Goal: Information Seeking & Learning: Learn about a topic

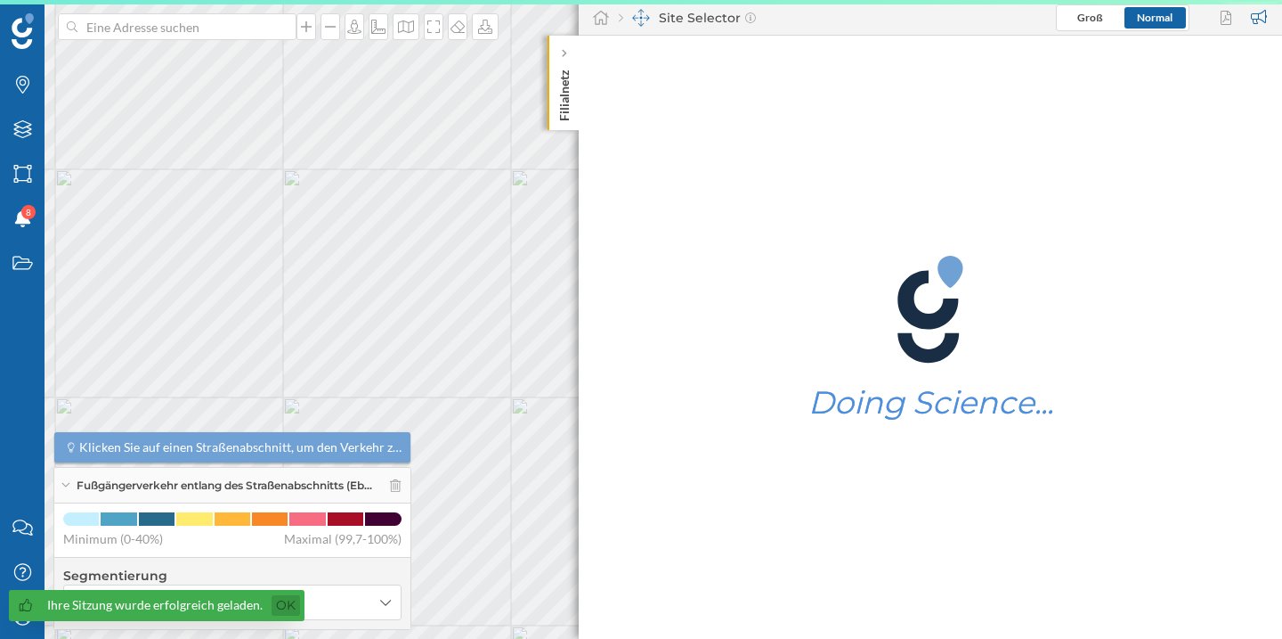
click at [283, 601] on link "Ok" at bounding box center [286, 605] width 28 height 20
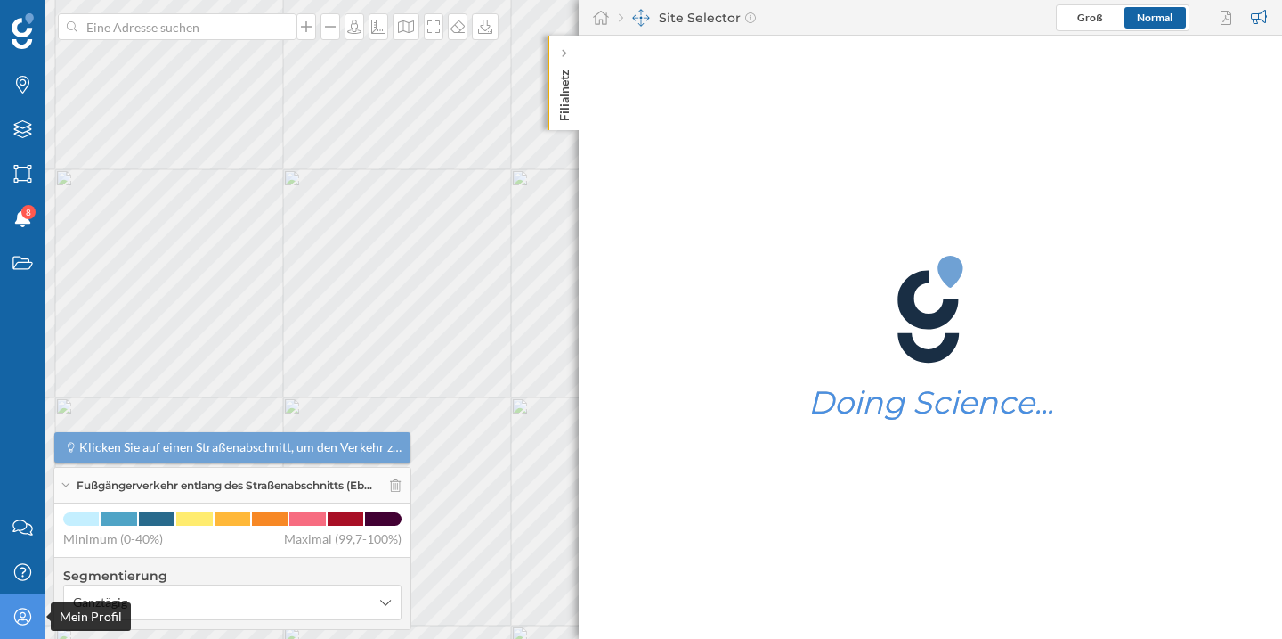
click at [15, 614] on icon "Mein Profil" at bounding box center [23, 616] width 22 height 18
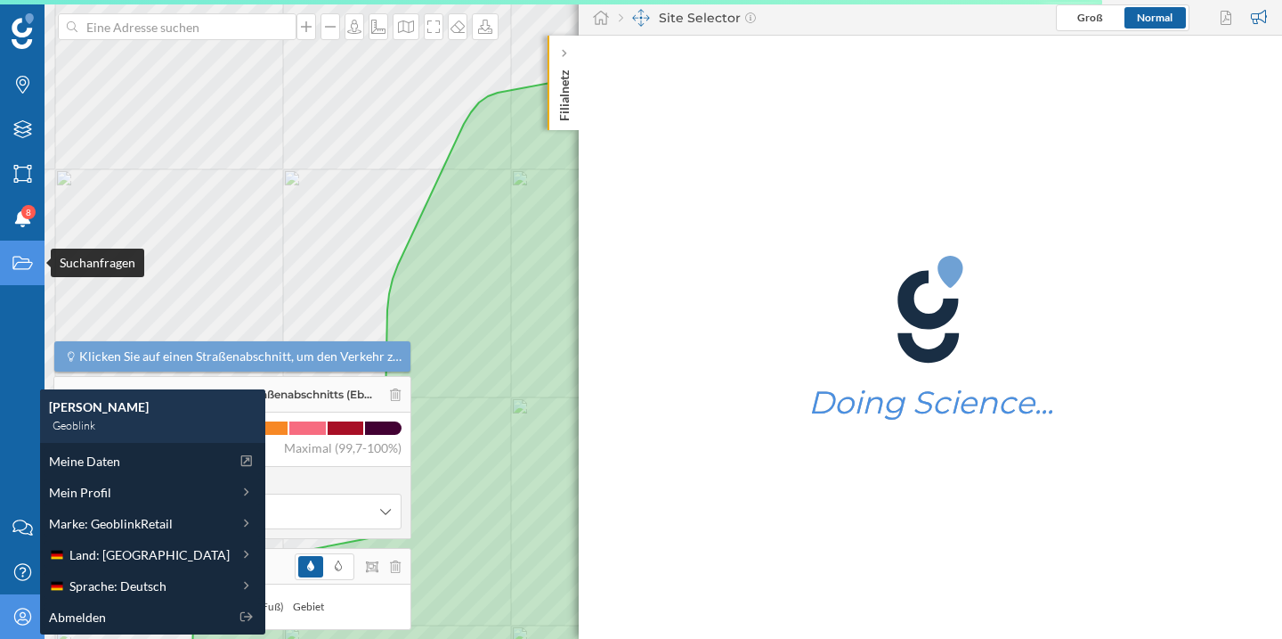
click at [35, 280] on div "Suchanfragen" at bounding box center [22, 262] width 45 height 45
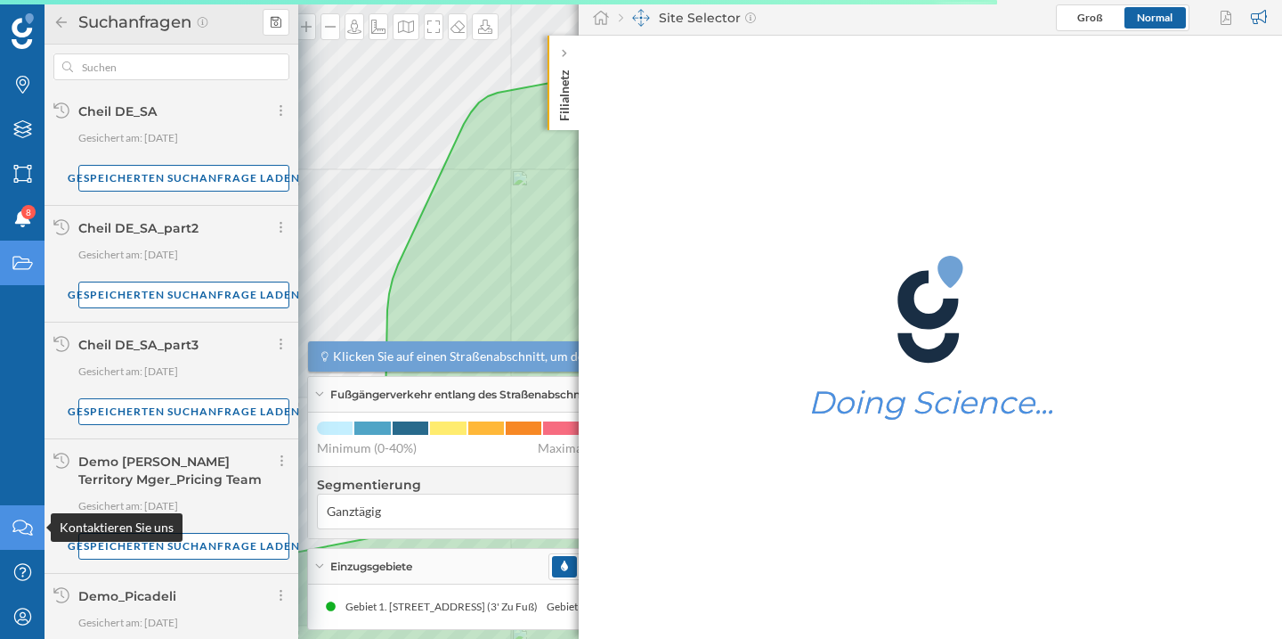
click at [25, 523] on icon at bounding box center [22, 527] width 20 height 16
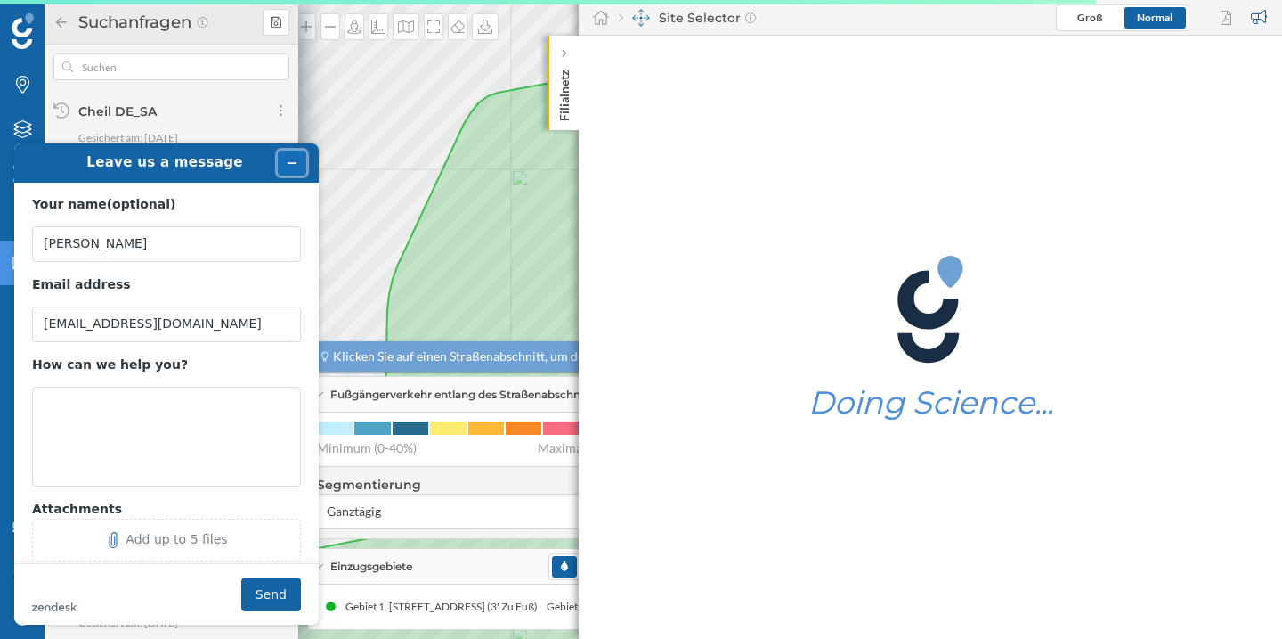
click at [297, 162] on icon "Minimise widget" at bounding box center [292, 163] width 12 height 12
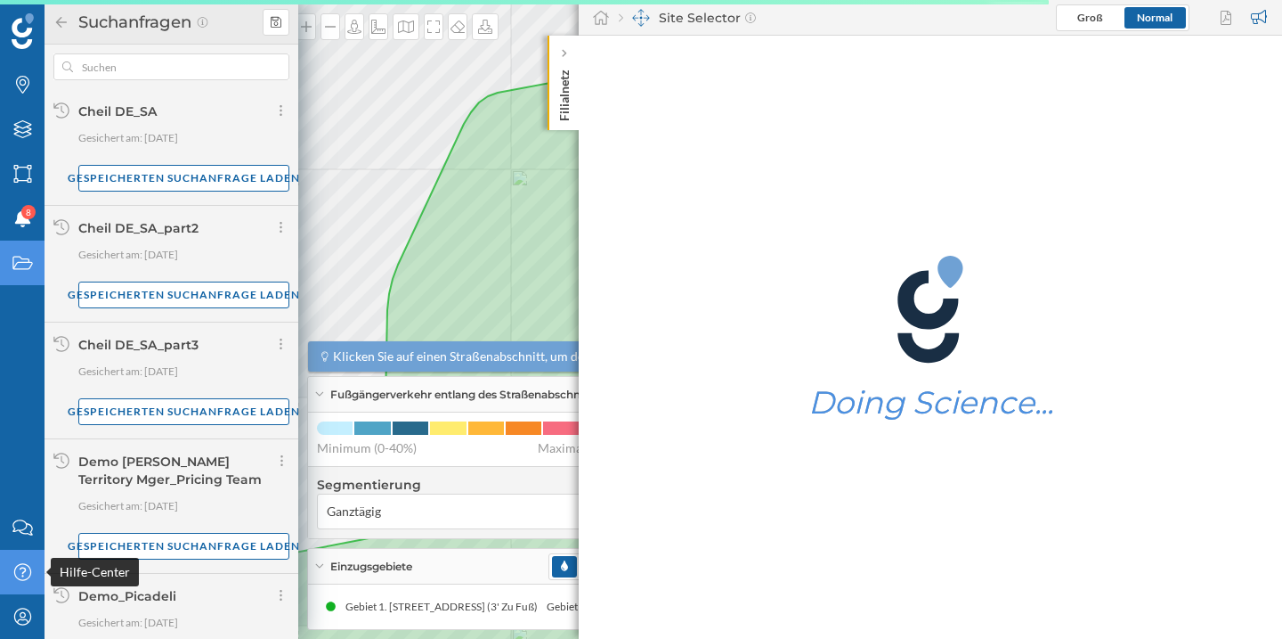
click at [20, 570] on icon "Hilfe-Center" at bounding box center [23, 572] width 22 height 18
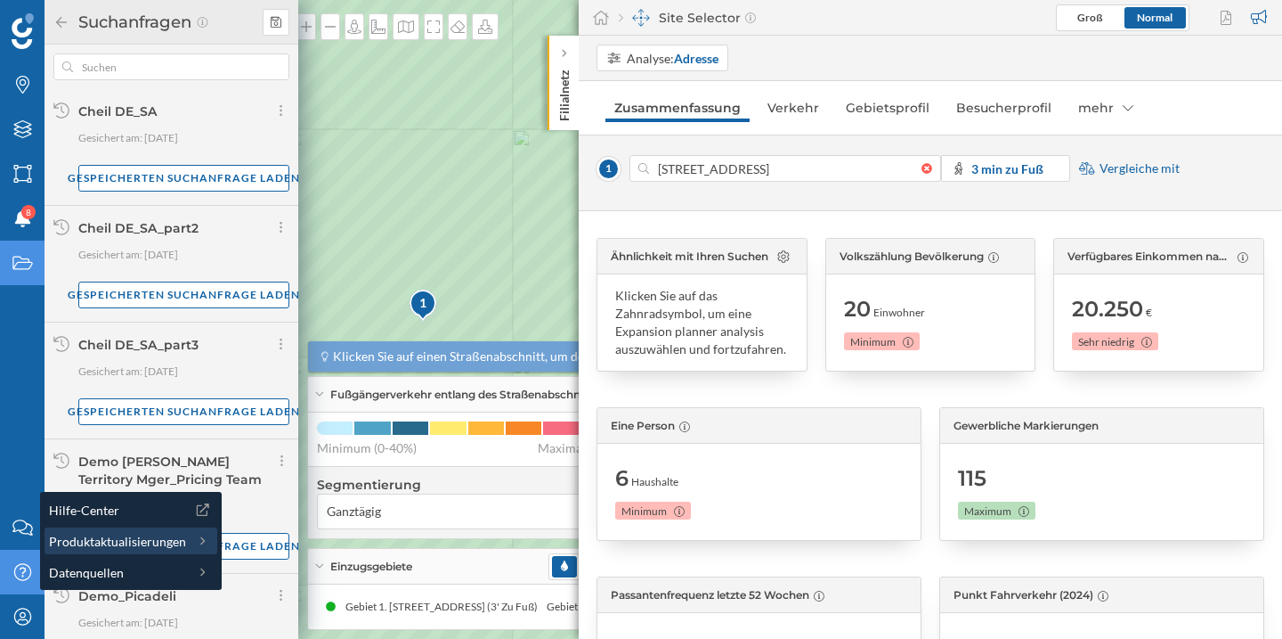
click at [98, 548] on span "Produktaktualisierungen" at bounding box center [117, 541] width 137 height 19
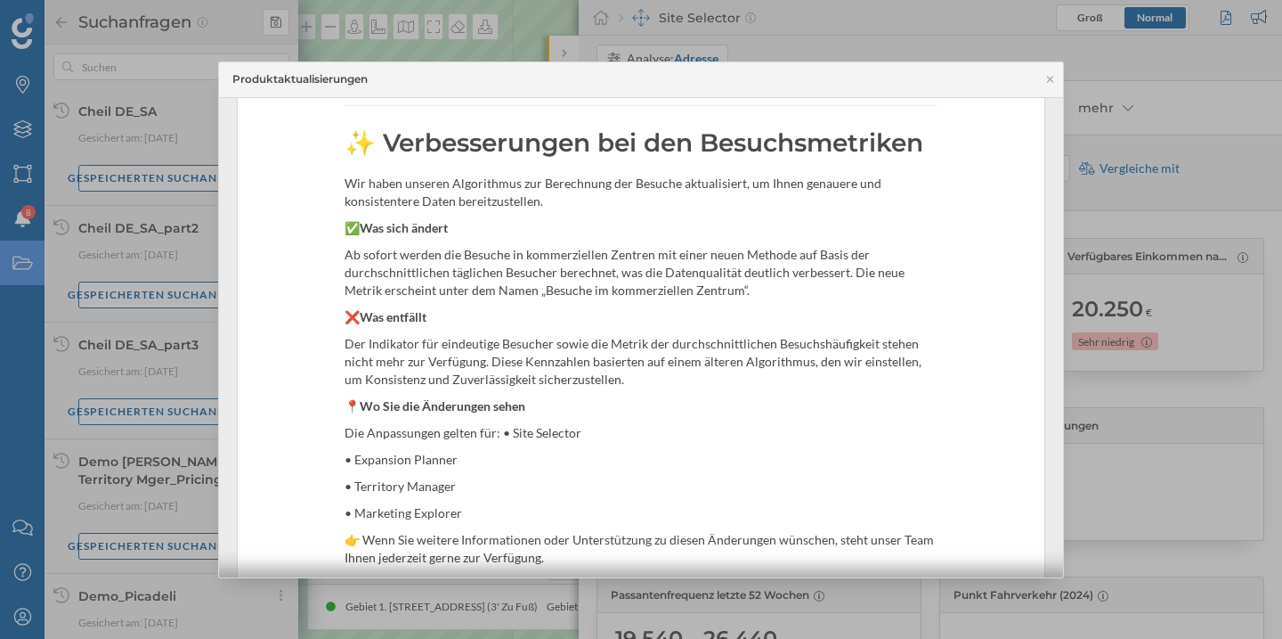
scroll to position [85, 0]
click at [25, 618] on div at bounding box center [641, 319] width 1282 height 639
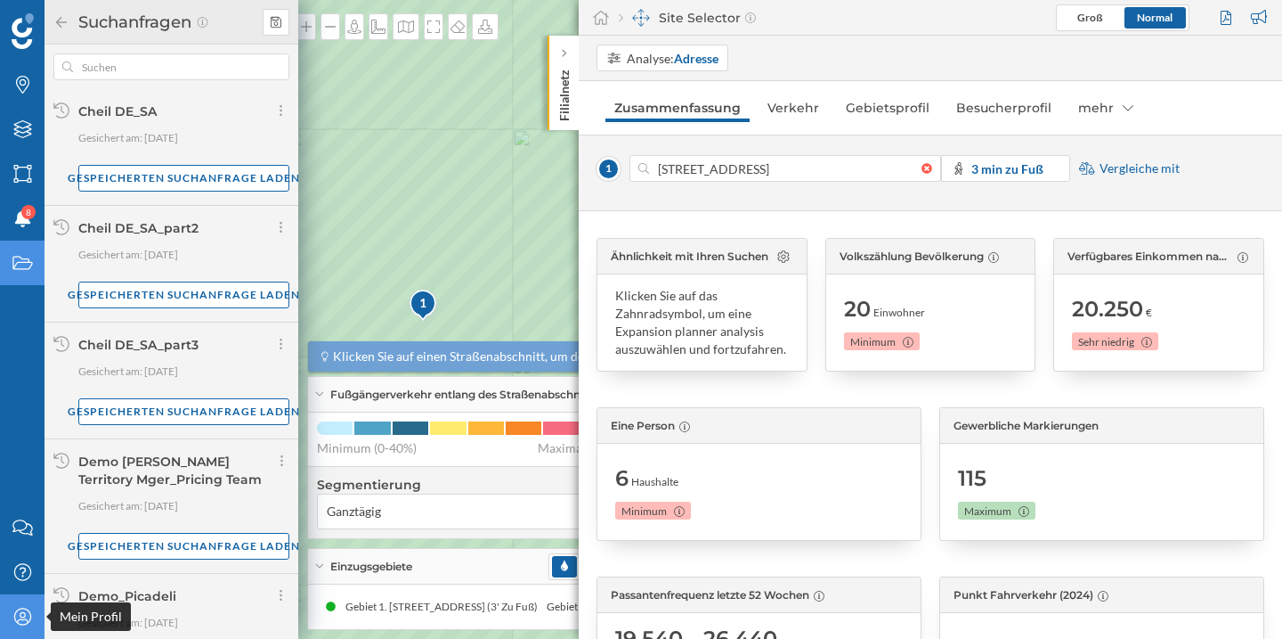
click at [23, 614] on icon "Mein Profil" at bounding box center [23, 616] width 22 height 18
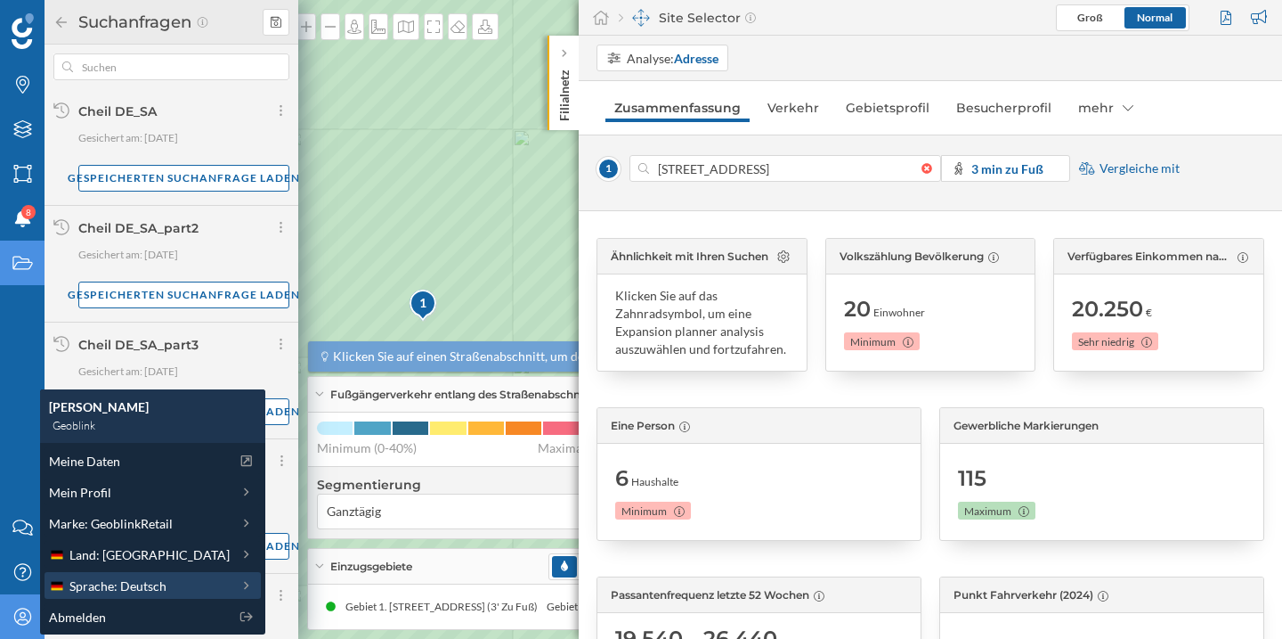
click at [98, 583] on span "Sprache: Deutsch" at bounding box center [117, 585] width 97 height 19
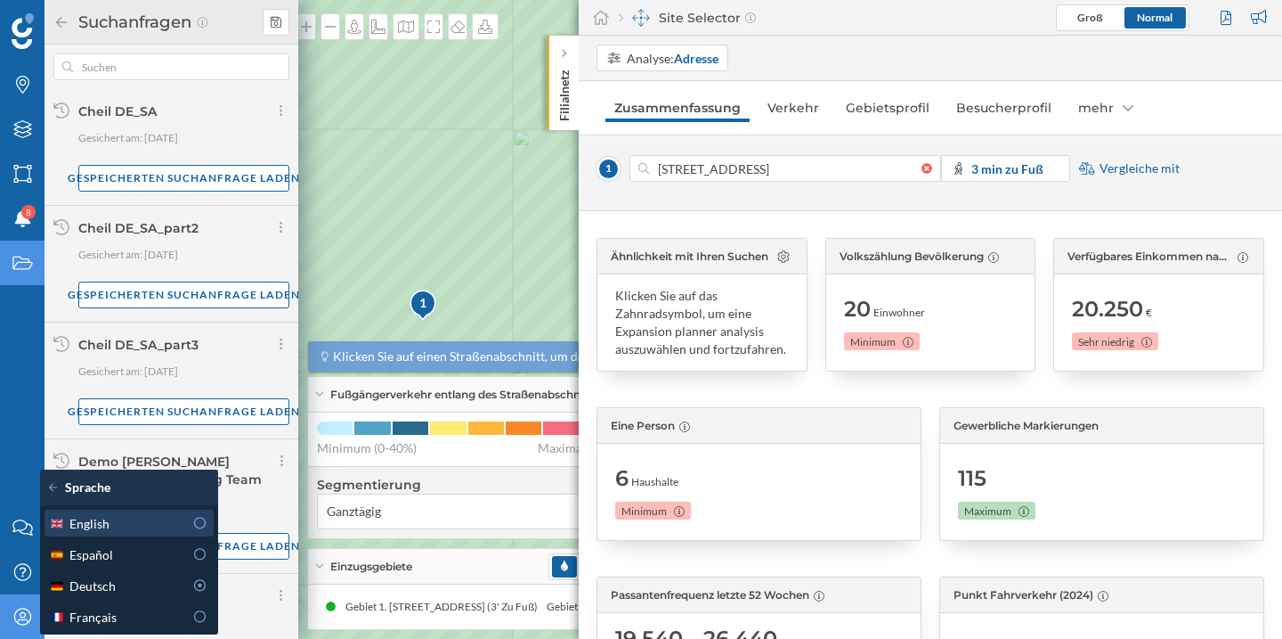
click at [179, 525] on div "English" at bounding box center [116, 523] width 134 height 19
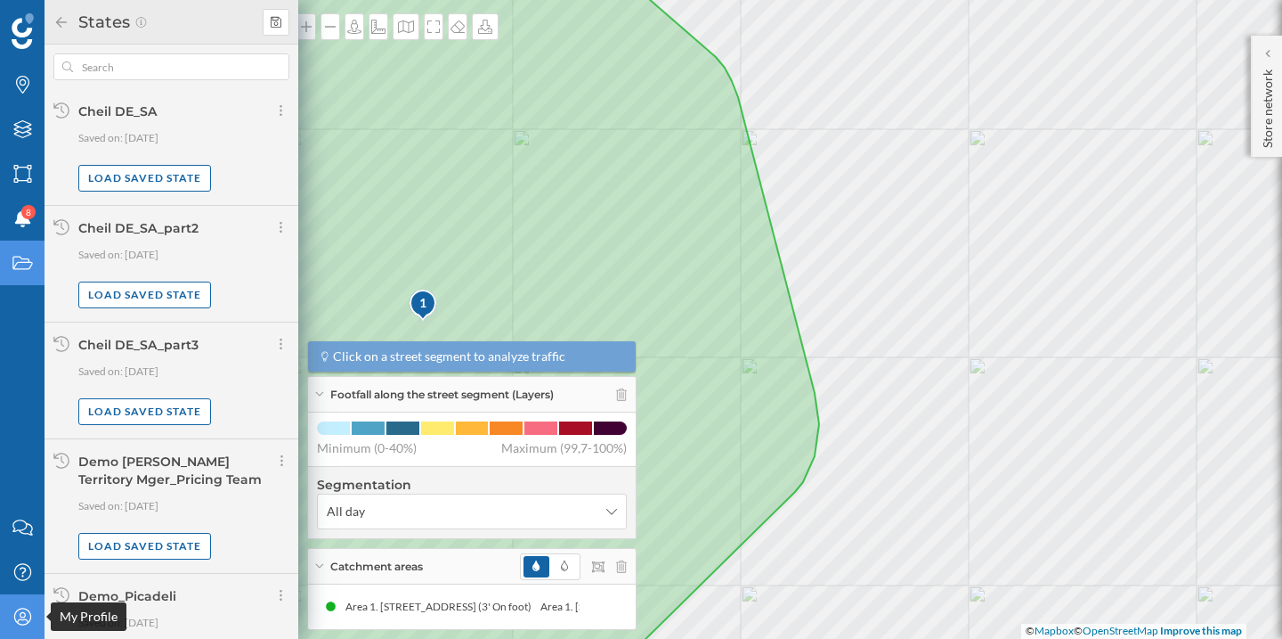
click at [20, 614] on icon "My Profile" at bounding box center [23, 616] width 22 height 18
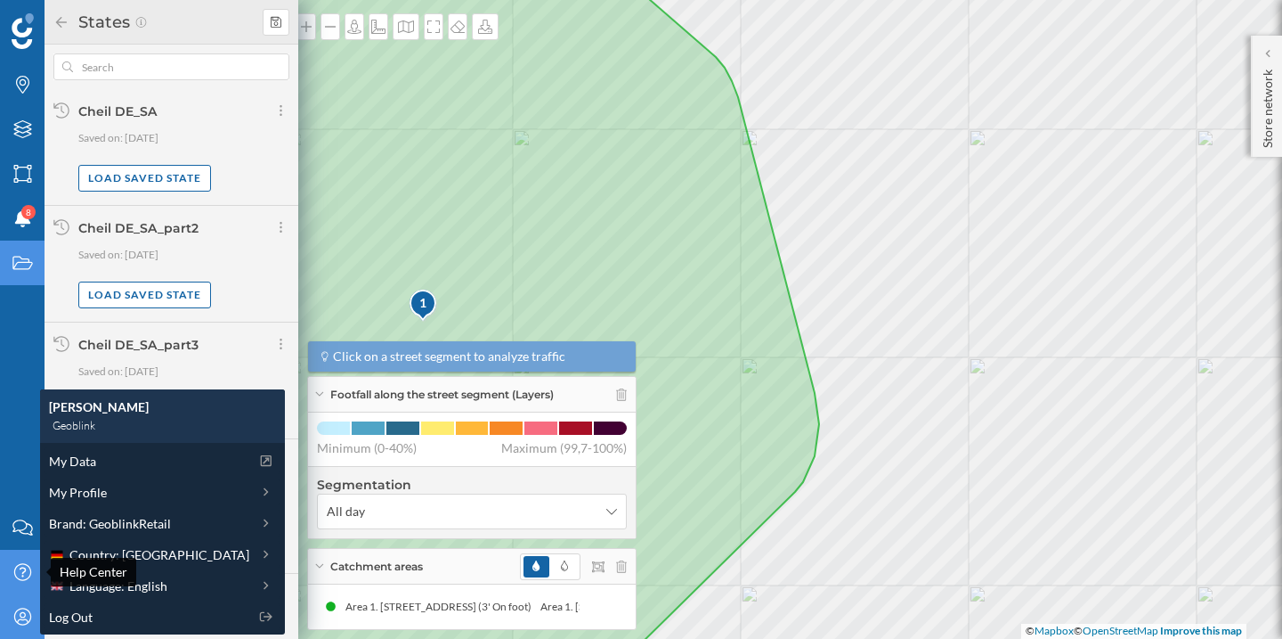
click at [20, 567] on icon at bounding box center [21, 571] width 17 height 17
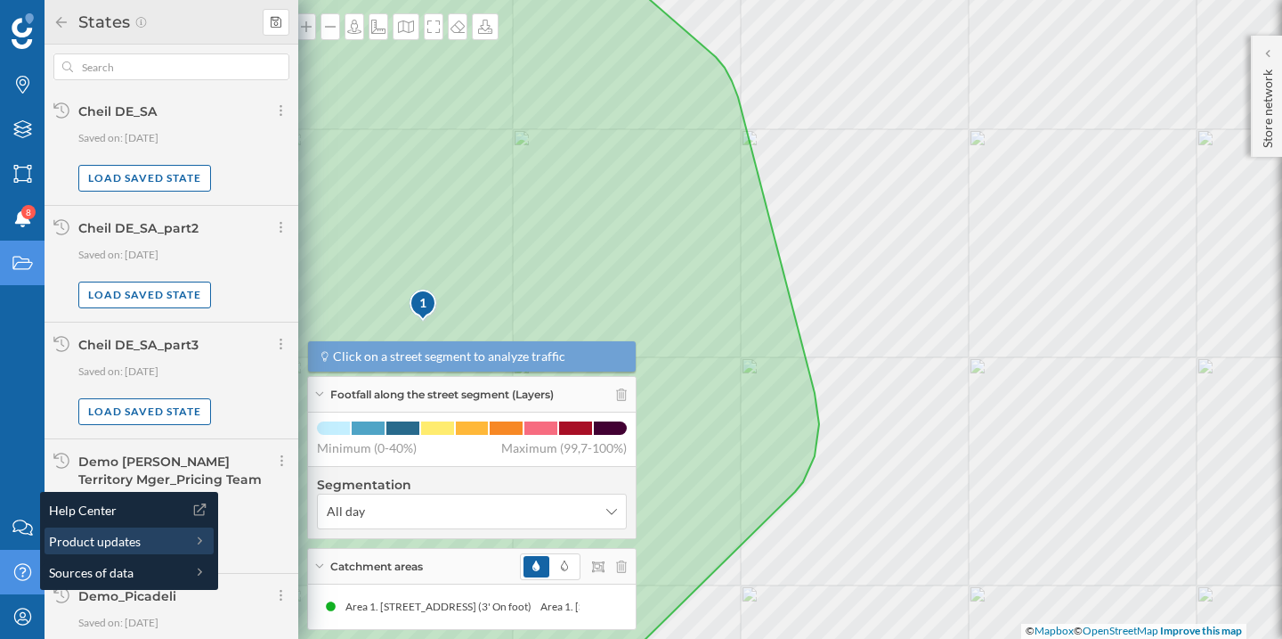
click at [106, 540] on span "Product updates" at bounding box center [95, 541] width 92 height 19
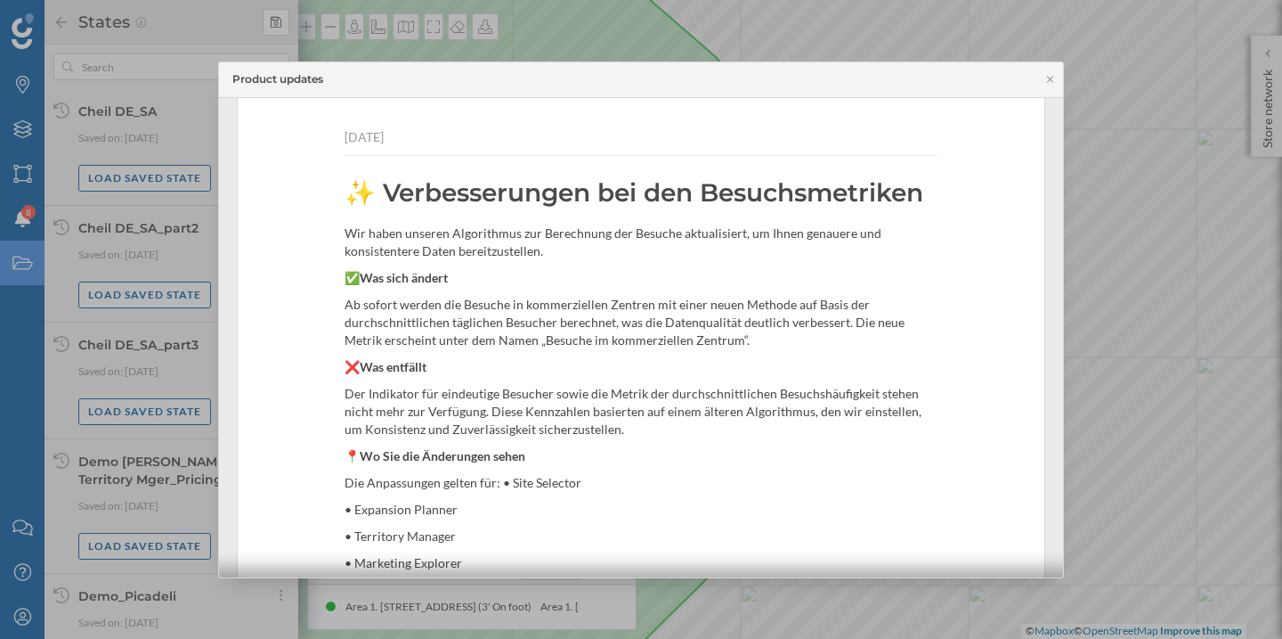
scroll to position [39, 0]
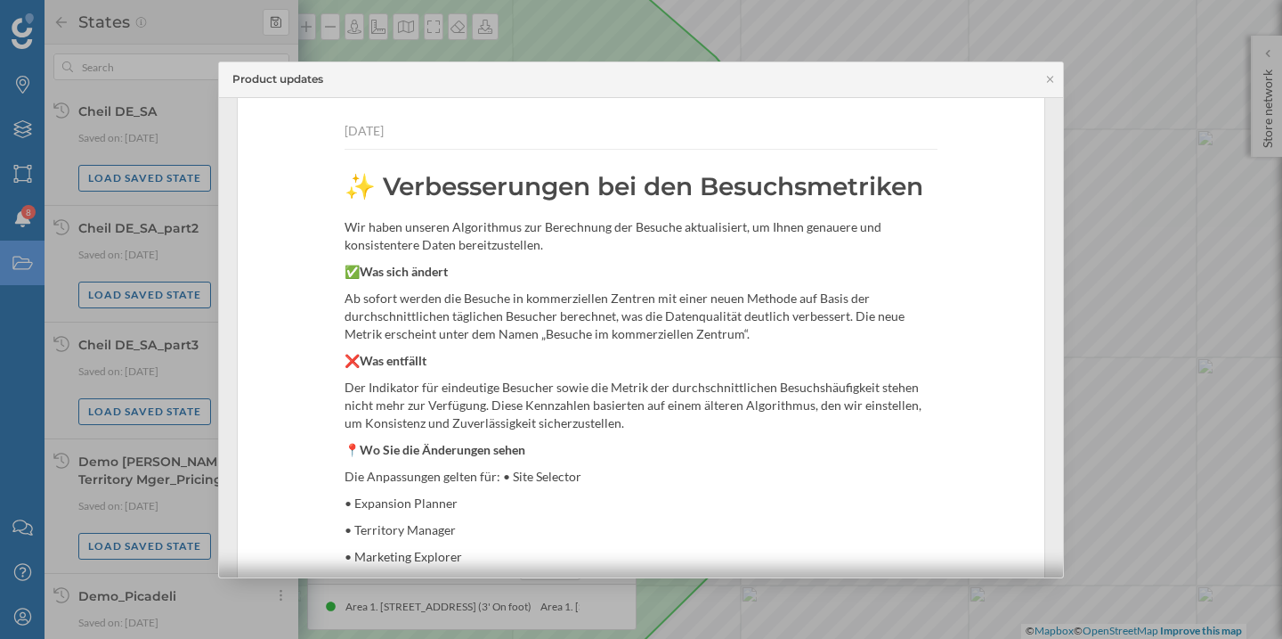
click at [14, 625] on div at bounding box center [641, 319] width 1282 height 639
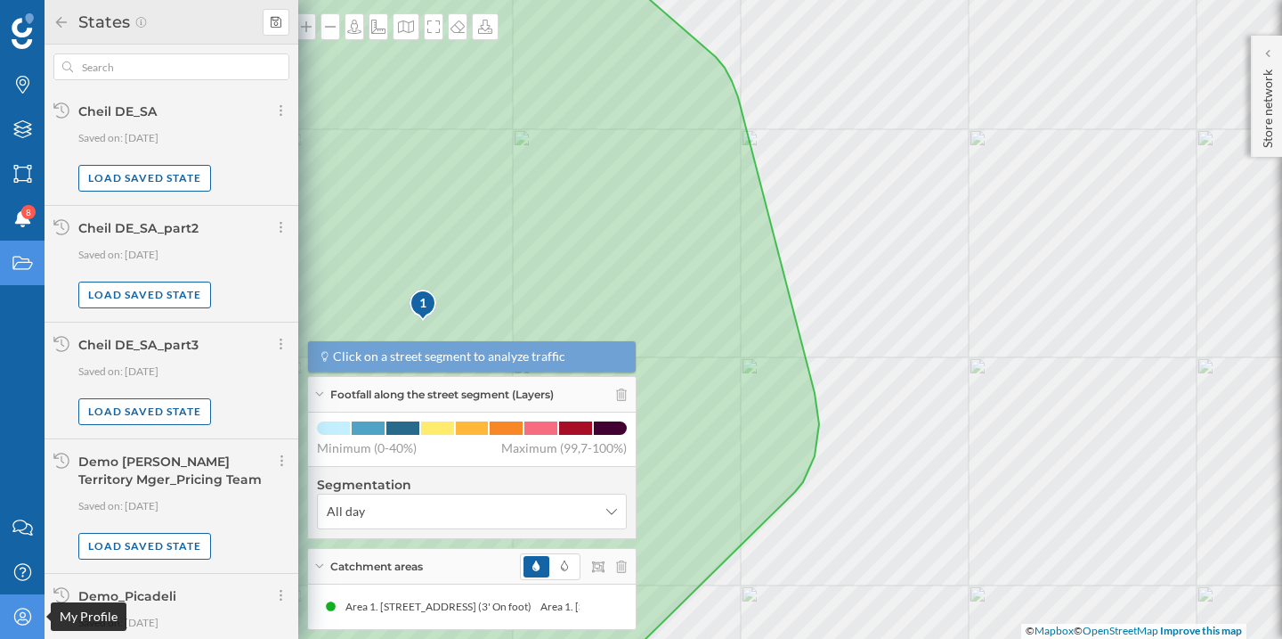
click at [20, 623] on icon at bounding box center [21, 615] width 17 height 17
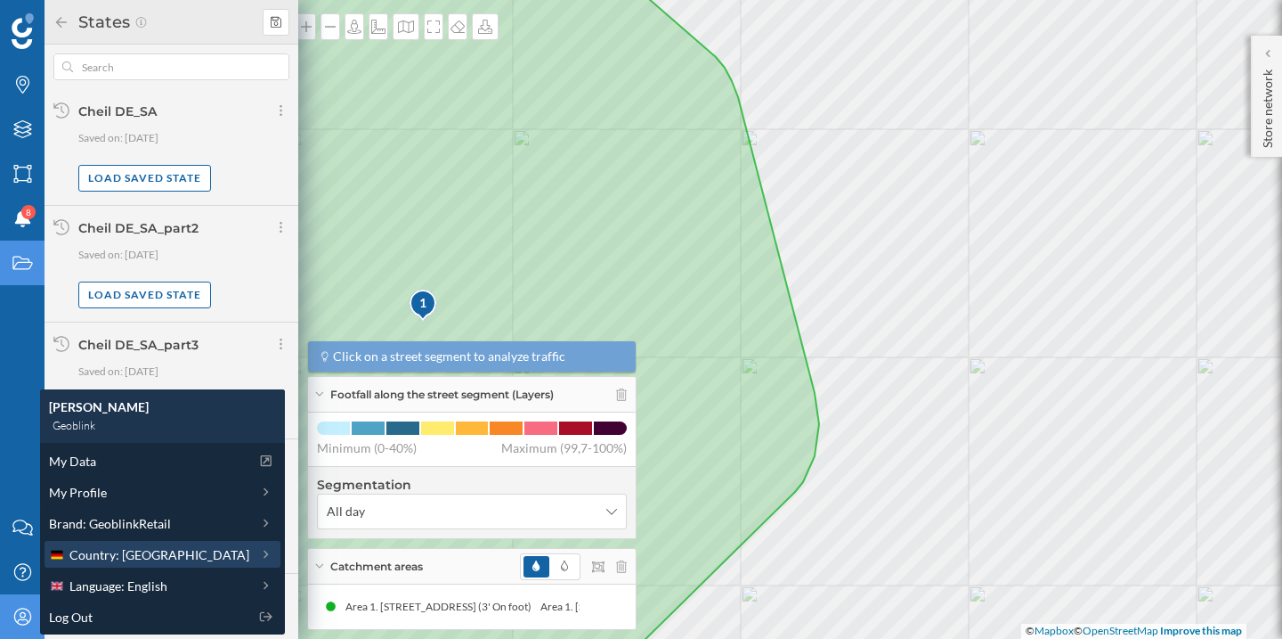
click at [109, 557] on span "Country: [GEOGRAPHIC_DATA]" at bounding box center [159, 554] width 180 height 19
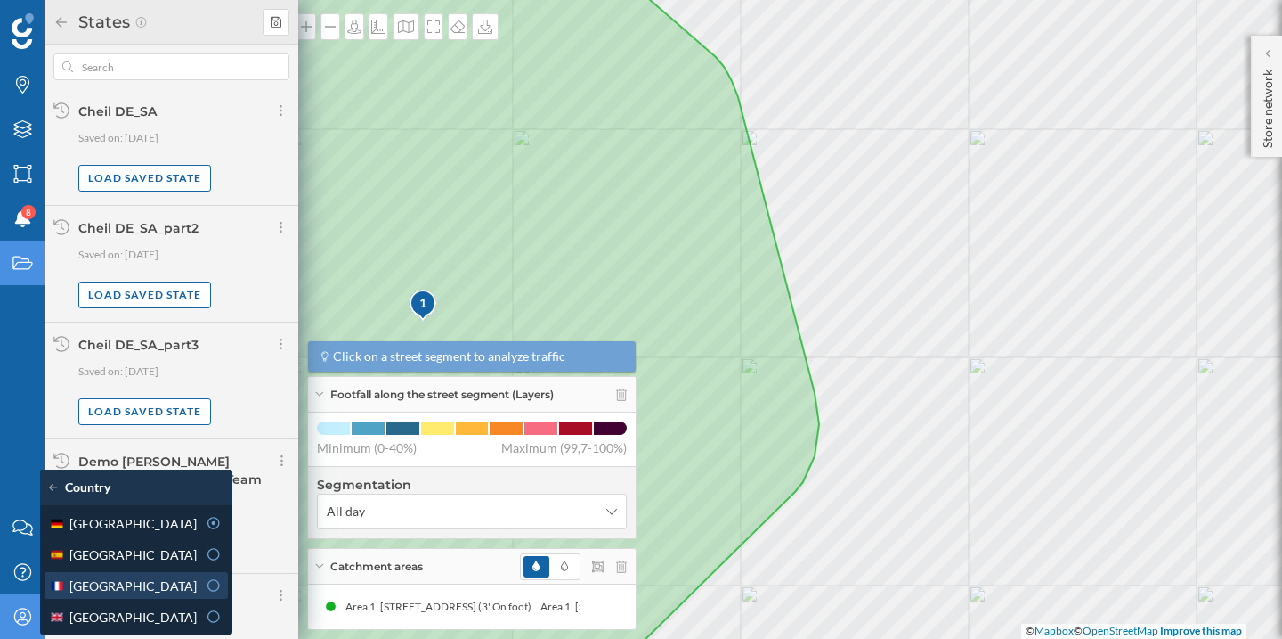
click at [179, 581] on div "[GEOGRAPHIC_DATA]" at bounding box center [123, 585] width 148 height 19
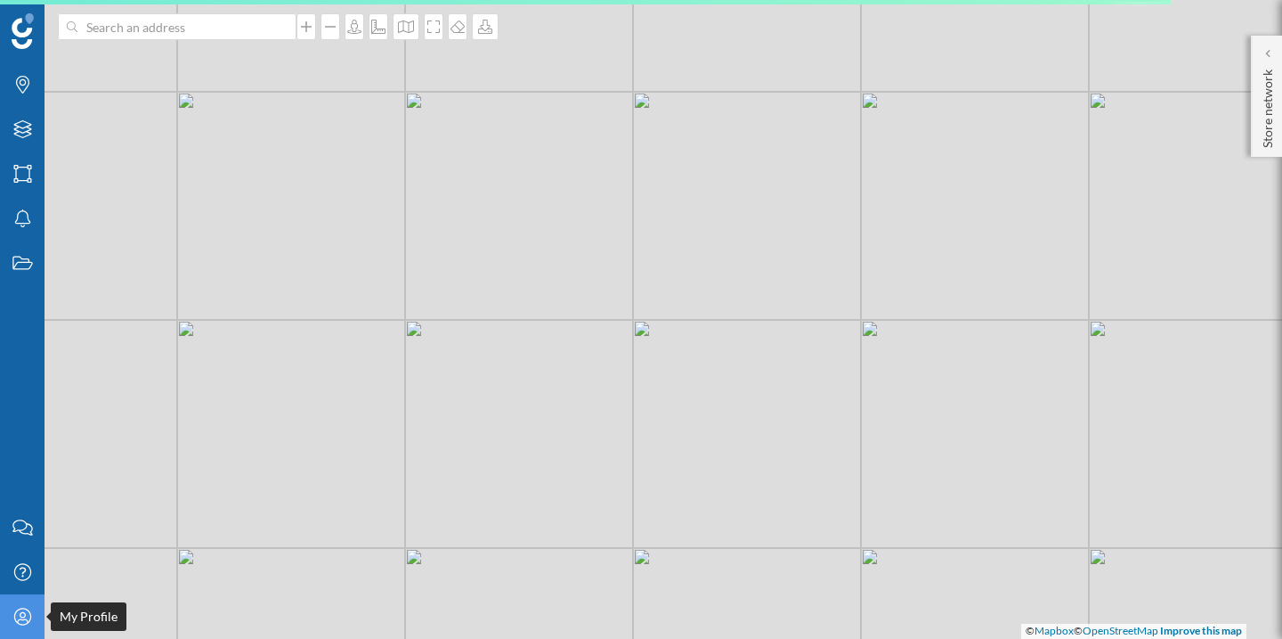
click at [28, 627] on div "My Profile" at bounding box center [22, 616] width 45 height 45
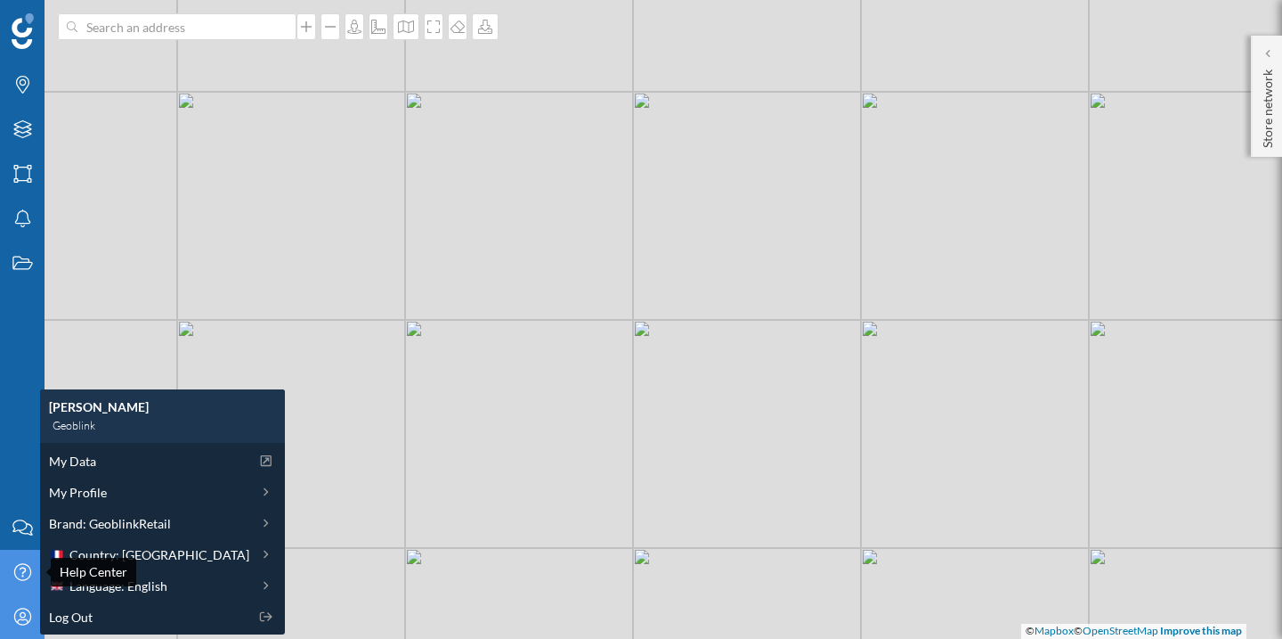
click at [15, 564] on icon "Help Center" at bounding box center [23, 572] width 22 height 18
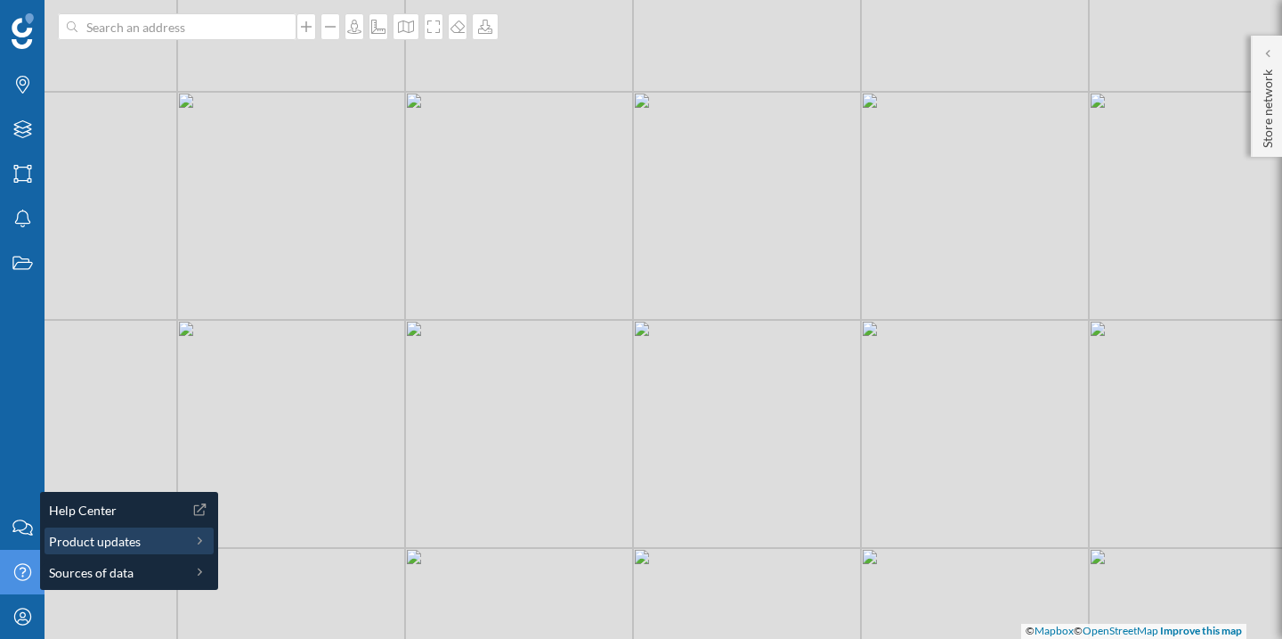
click at [100, 540] on span "Product updates" at bounding box center [95, 541] width 92 height 19
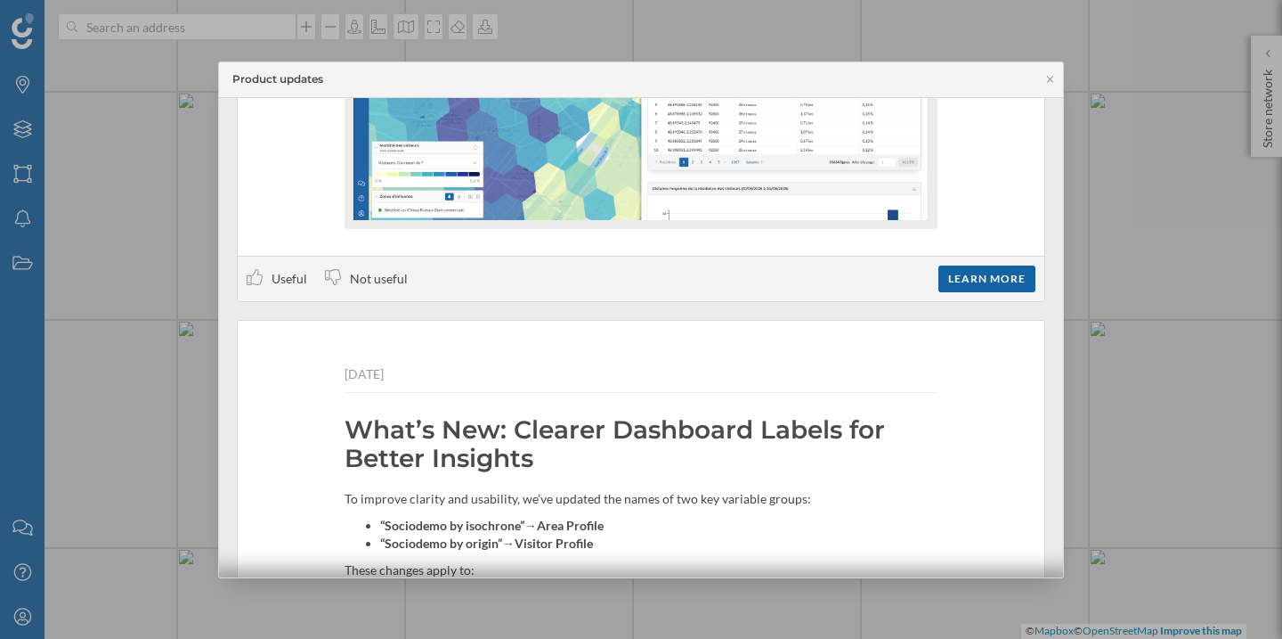
scroll to position [917, 0]
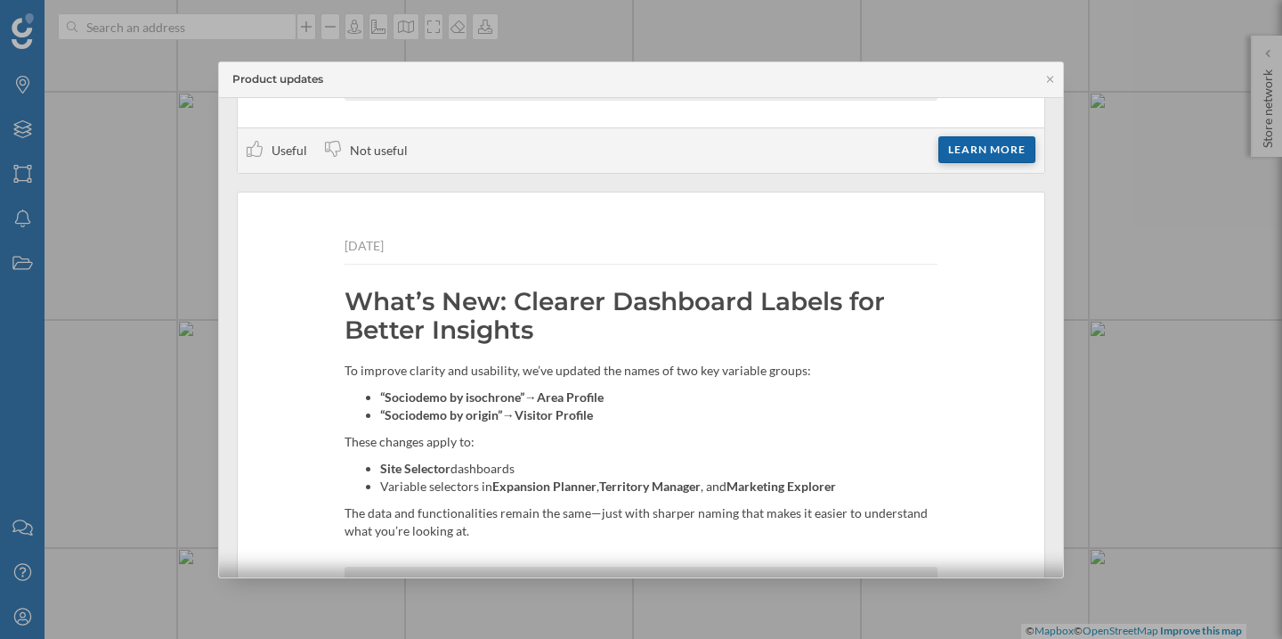
click at [968, 143] on div "Learn more" at bounding box center [987, 149] width 97 height 27
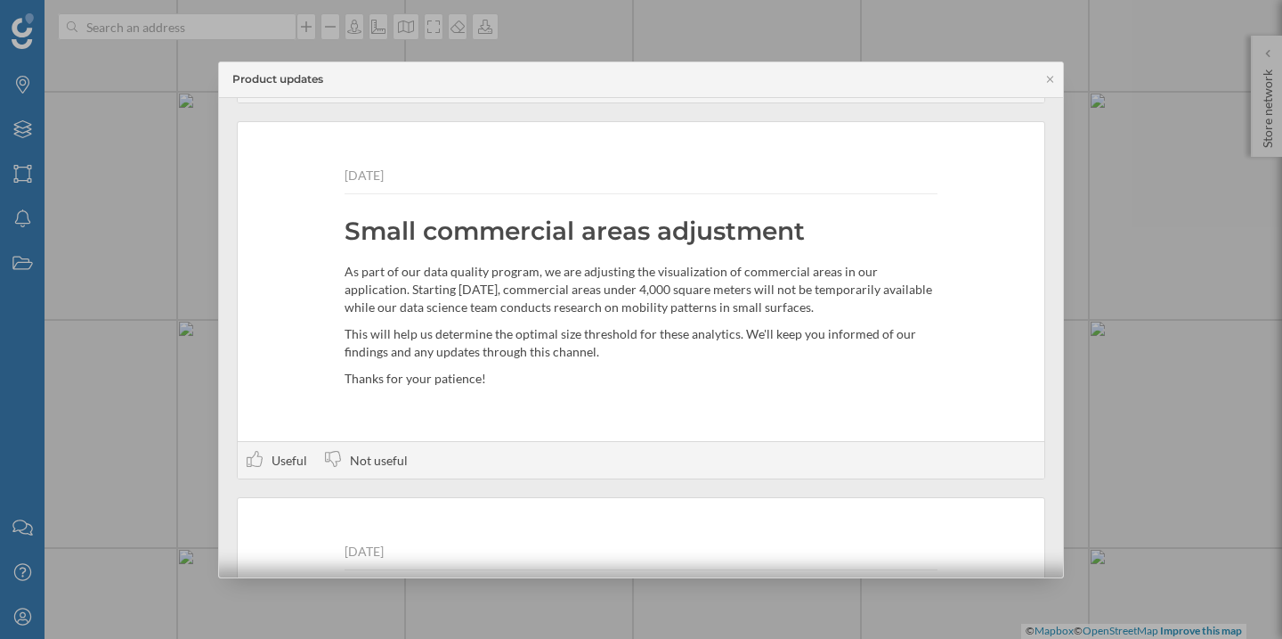
scroll to position [1481, 0]
click at [20, 631] on div at bounding box center [641, 319] width 1282 height 639
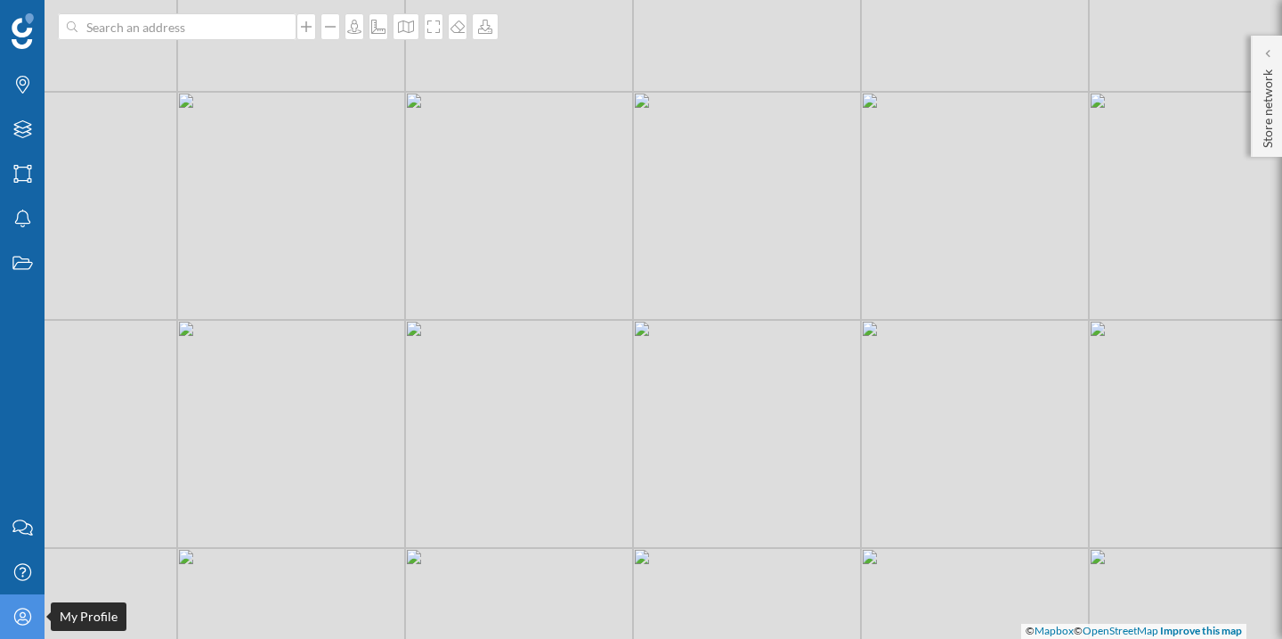
click at [22, 622] on icon "My Profile" at bounding box center [23, 616] width 22 height 18
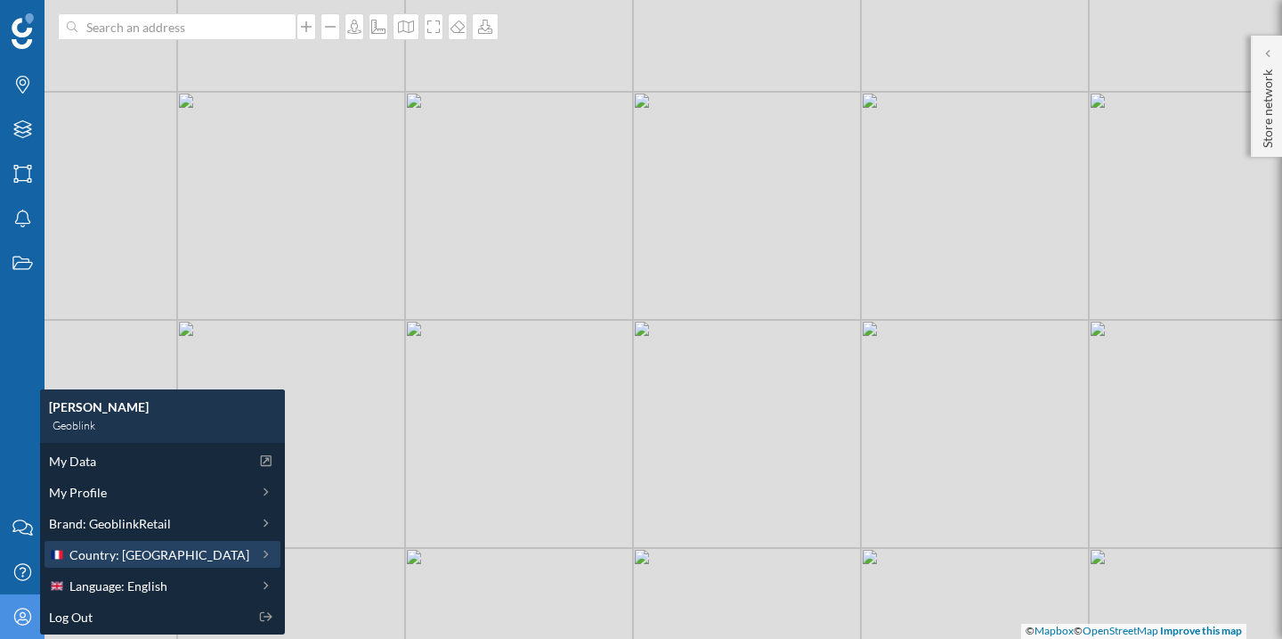
click at [104, 551] on span "Country: [GEOGRAPHIC_DATA]" at bounding box center [159, 554] width 180 height 19
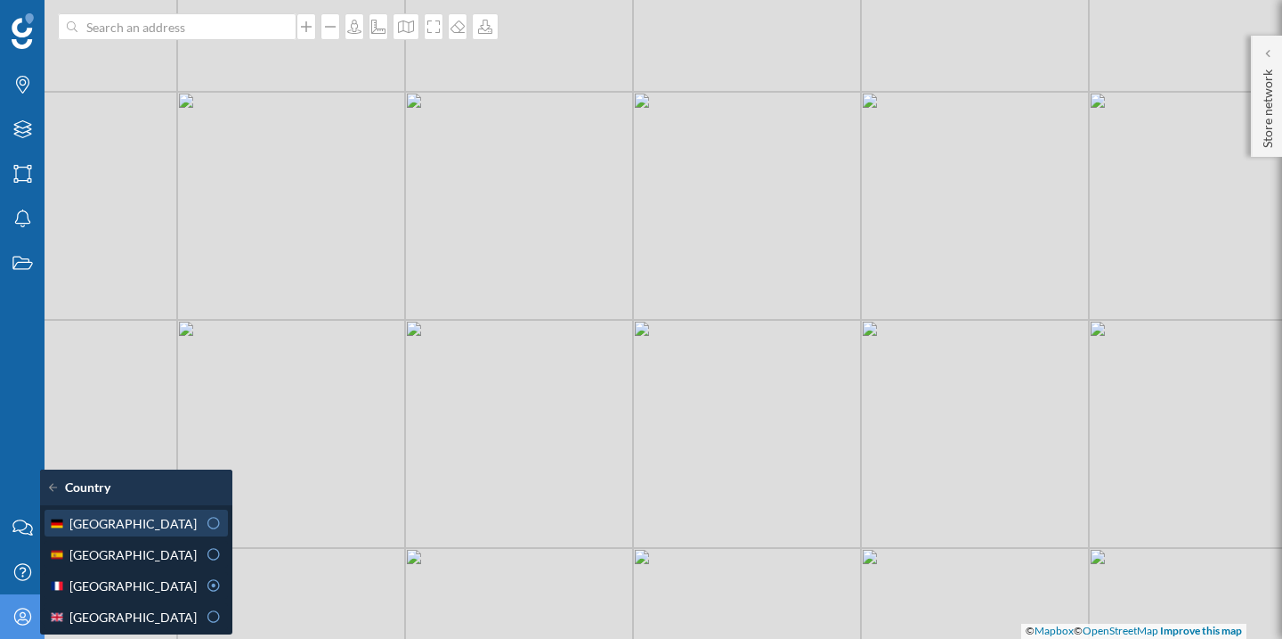
click at [206, 522] on icon at bounding box center [214, 523] width 16 height 12
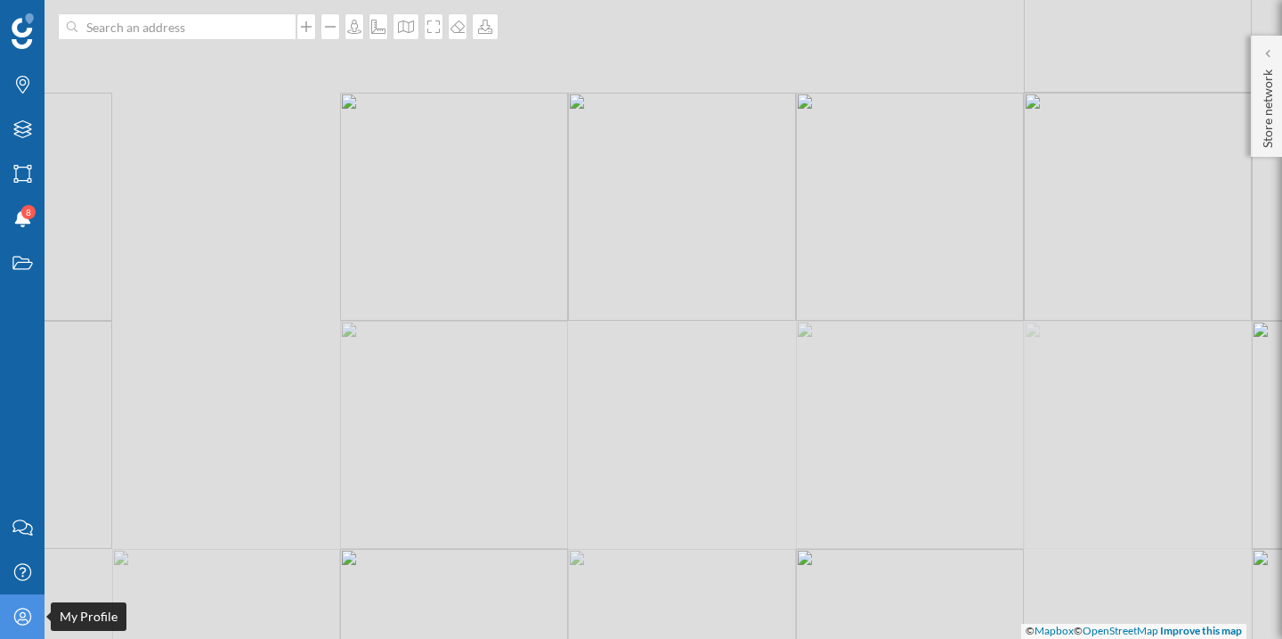
click at [27, 614] on icon "My Profile" at bounding box center [23, 616] width 22 height 18
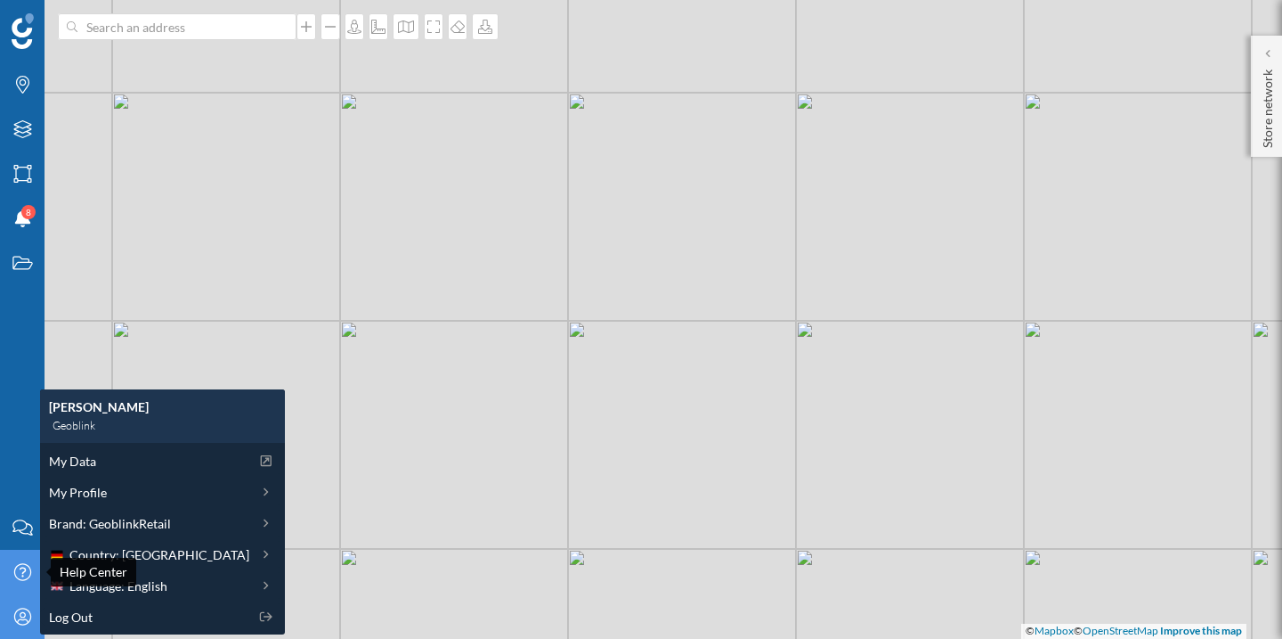
click at [22, 565] on icon "Help Center" at bounding box center [23, 572] width 22 height 18
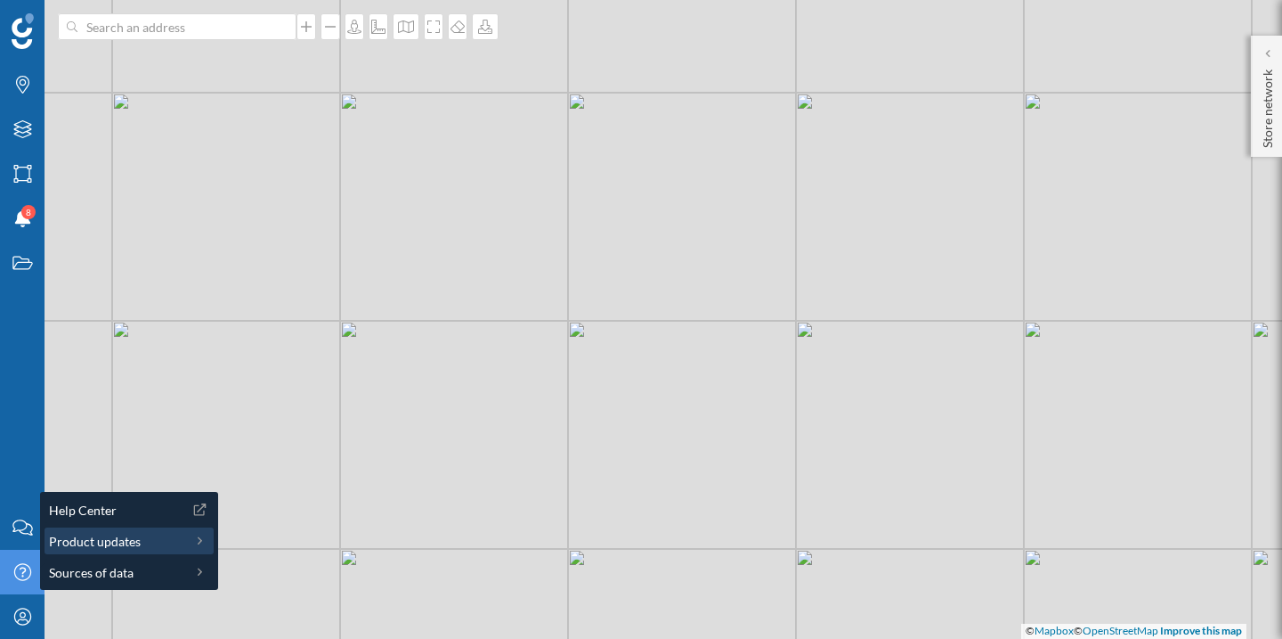
click at [94, 537] on span "Product updates" at bounding box center [95, 541] width 92 height 19
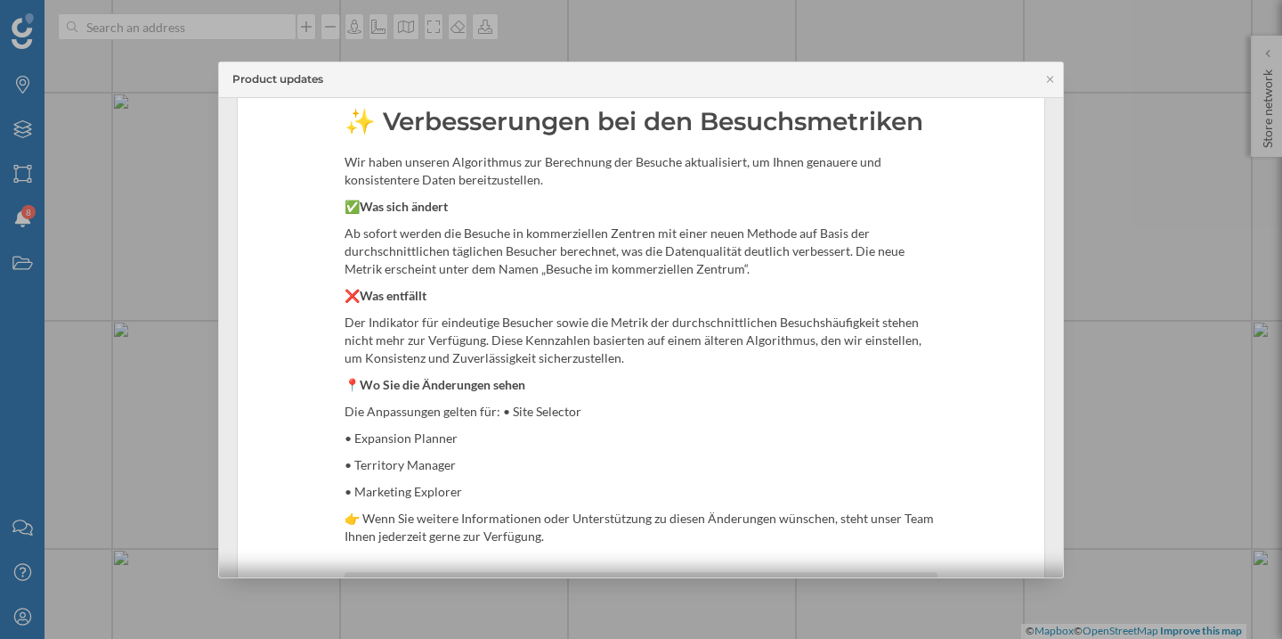
scroll to position [0, 0]
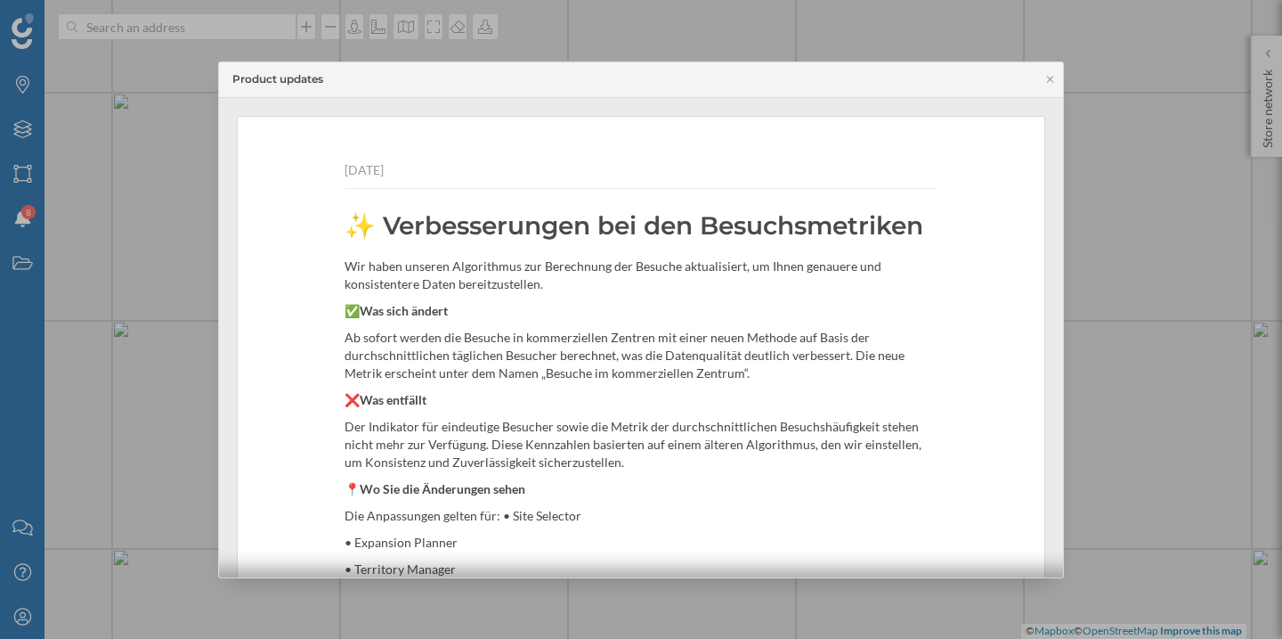
drag, startPoint x: 550, startPoint y: 362, endPoint x: 339, endPoint y: 82, distance: 351.0
click at [339, 82] on div "Product updates [DATE] ✨ Verbesserungen bei den Besuchsmetriken Wir haben unser…" at bounding box center [641, 319] width 846 height 517
copy div "78 Lor 5655 ✨ Ipsumdolorsita con adi Elitseddoeiusmo Tem incid utlabor Etdolore…"
click at [1051, 74] on icon at bounding box center [1050, 79] width 13 height 11
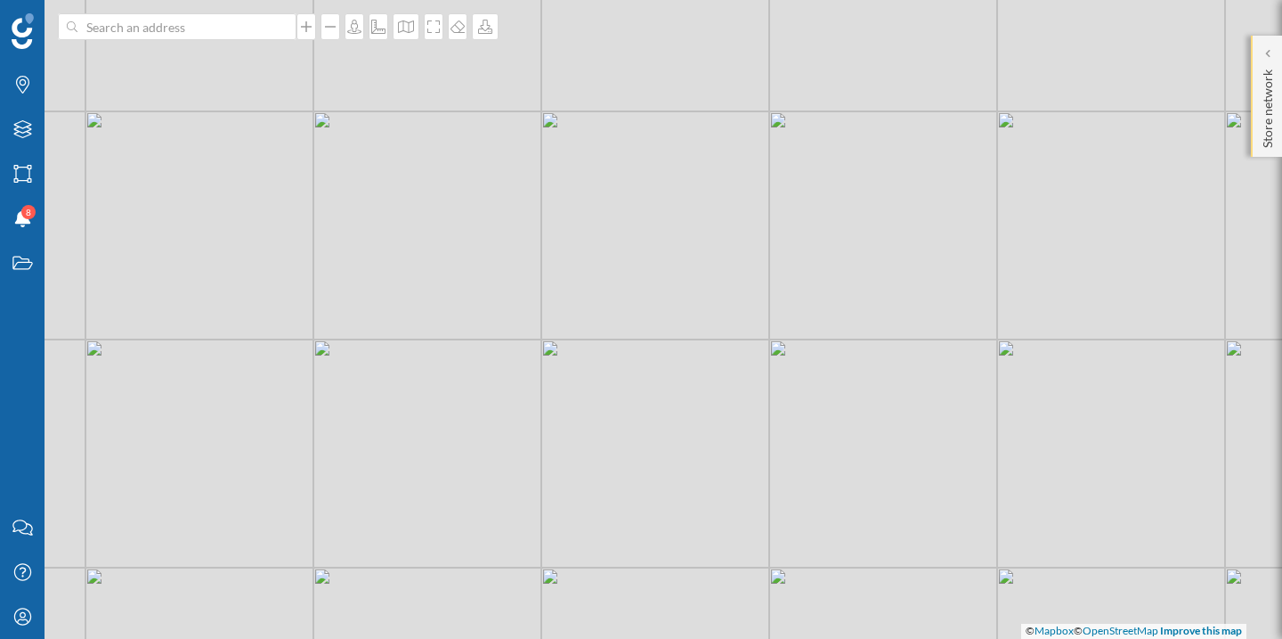
click at [1275, 64] on p "Store network" at bounding box center [1268, 104] width 18 height 85
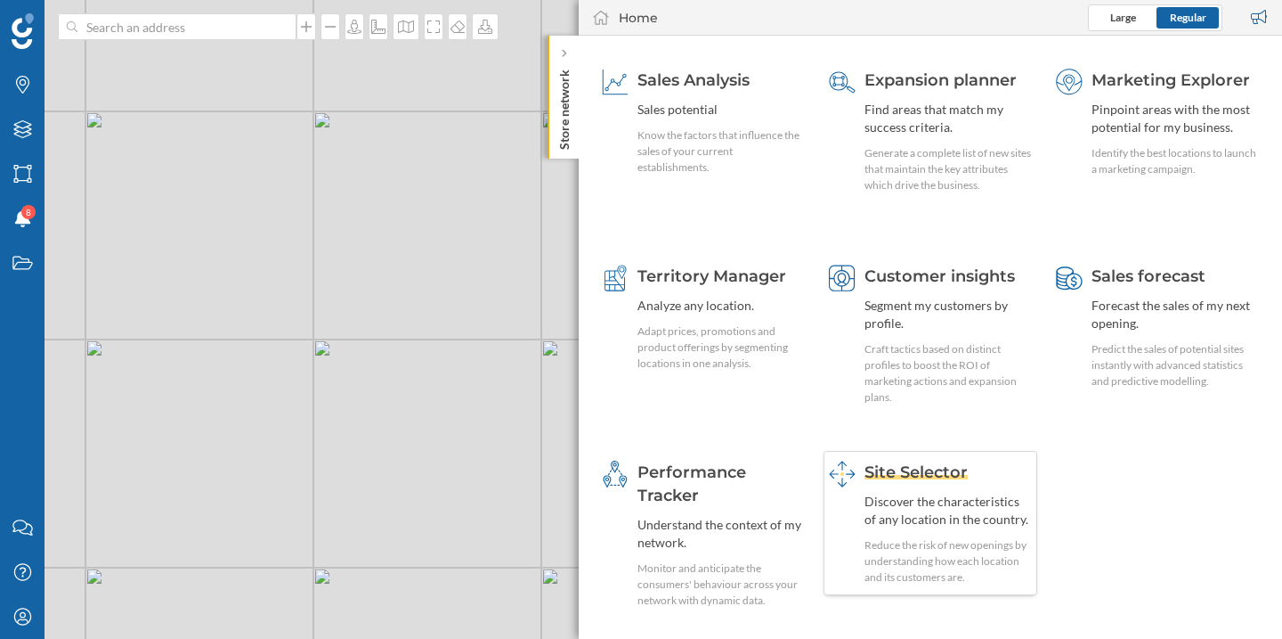
scroll to position [58, 0]
click at [940, 468] on span "Site Selector" at bounding box center [916, 470] width 103 height 20
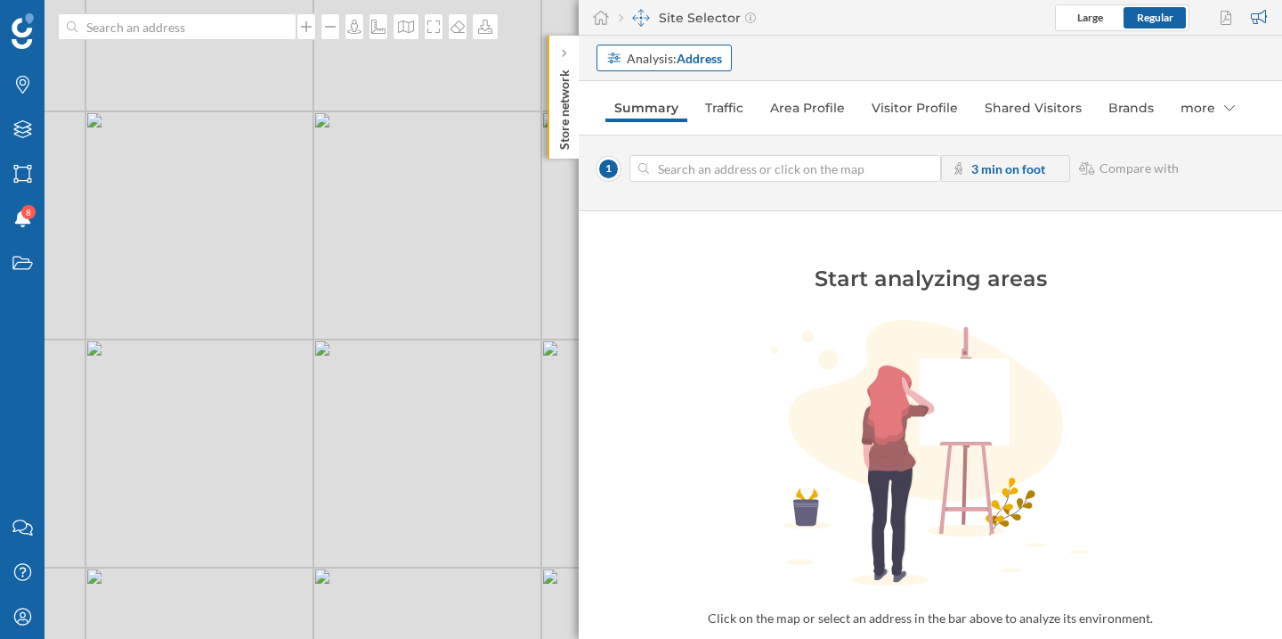
click at [704, 61] on strong "Address" at bounding box center [699, 58] width 45 height 15
click at [700, 120] on div "Commercial area" at bounding box center [658, 126] width 104 height 19
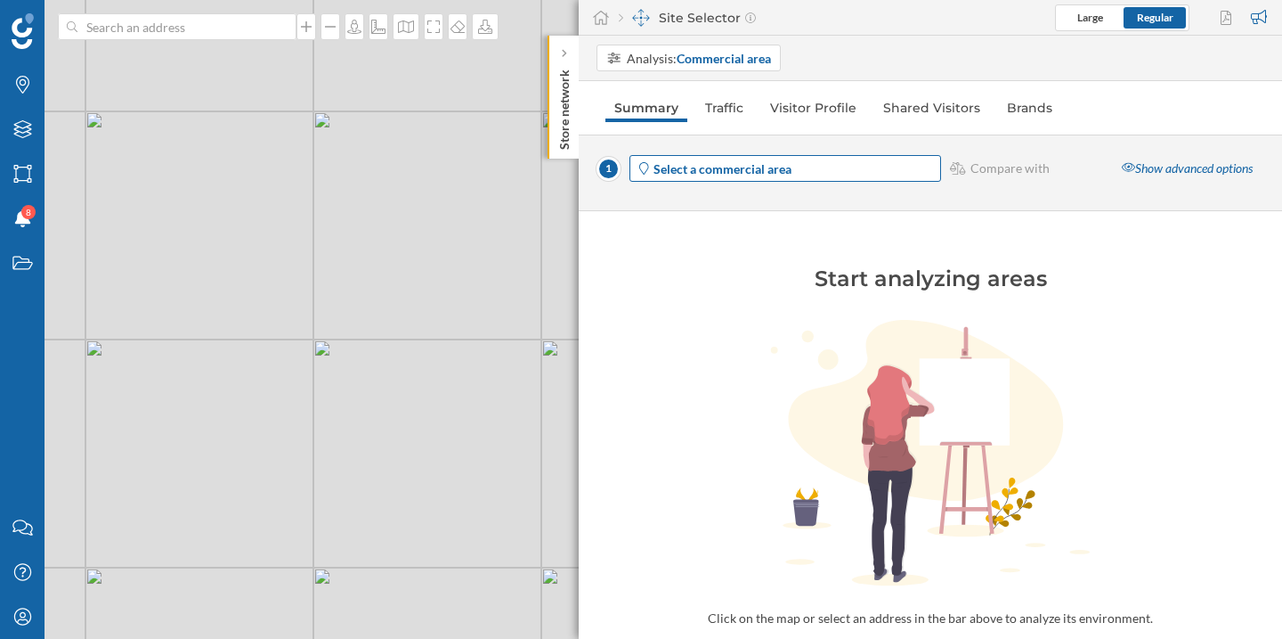
click at [745, 167] on strong "Select a commercial area" at bounding box center [723, 168] width 138 height 15
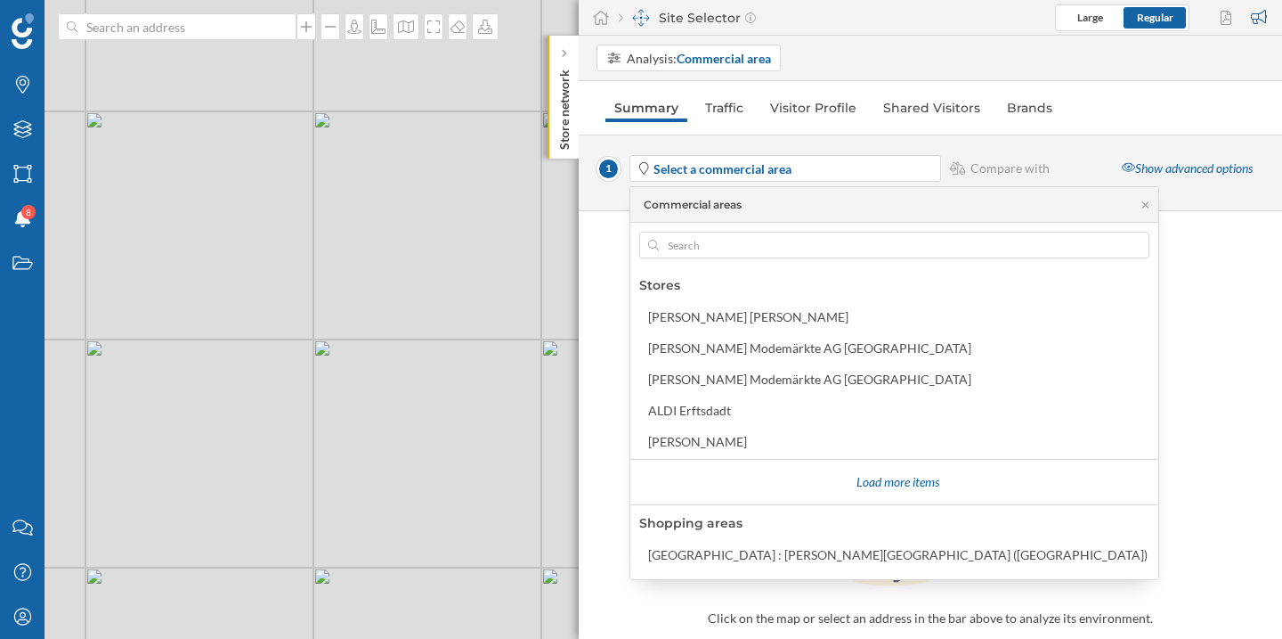
click at [1064, 146] on div "1 Select a commercial area Compare with Show advanced options" at bounding box center [931, 172] width 704 height 77
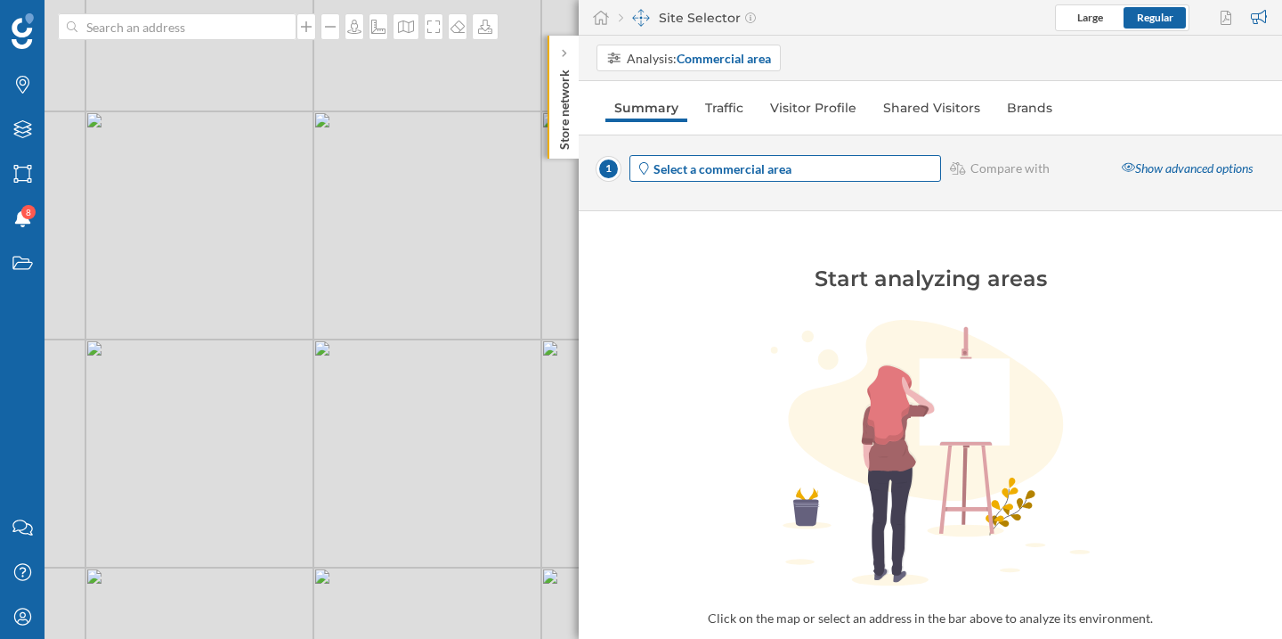
click at [681, 174] on strong "Select a commercial area" at bounding box center [723, 168] width 138 height 15
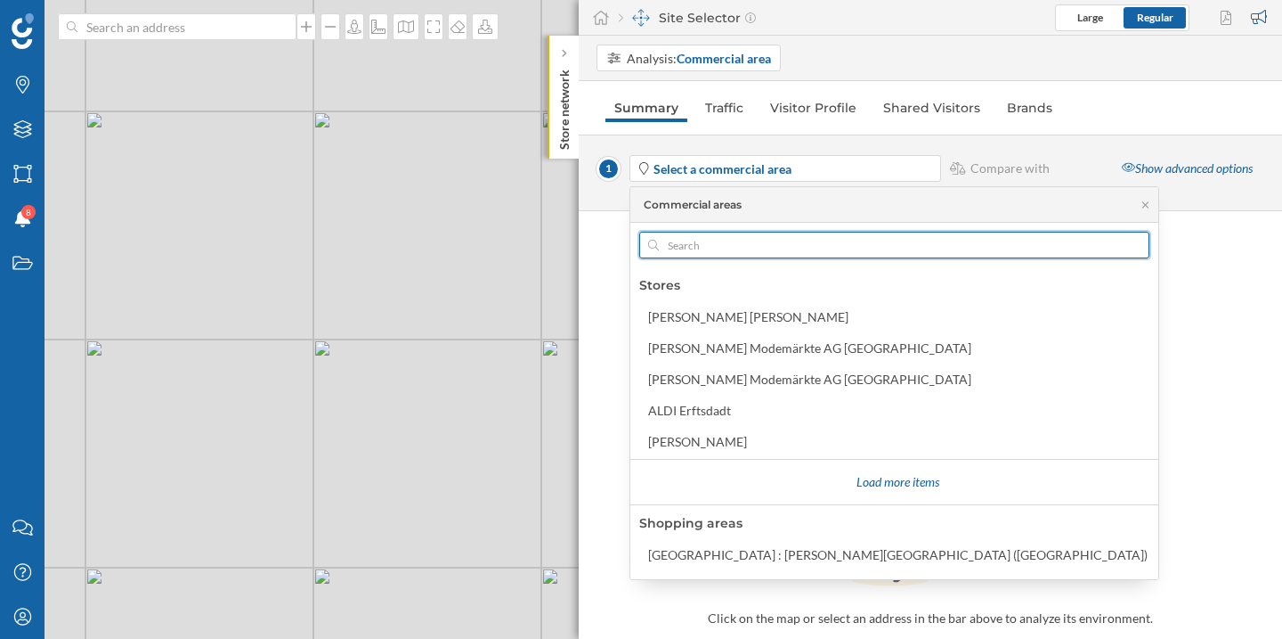
click at [702, 242] on input "text" at bounding box center [894, 245] width 471 height 27
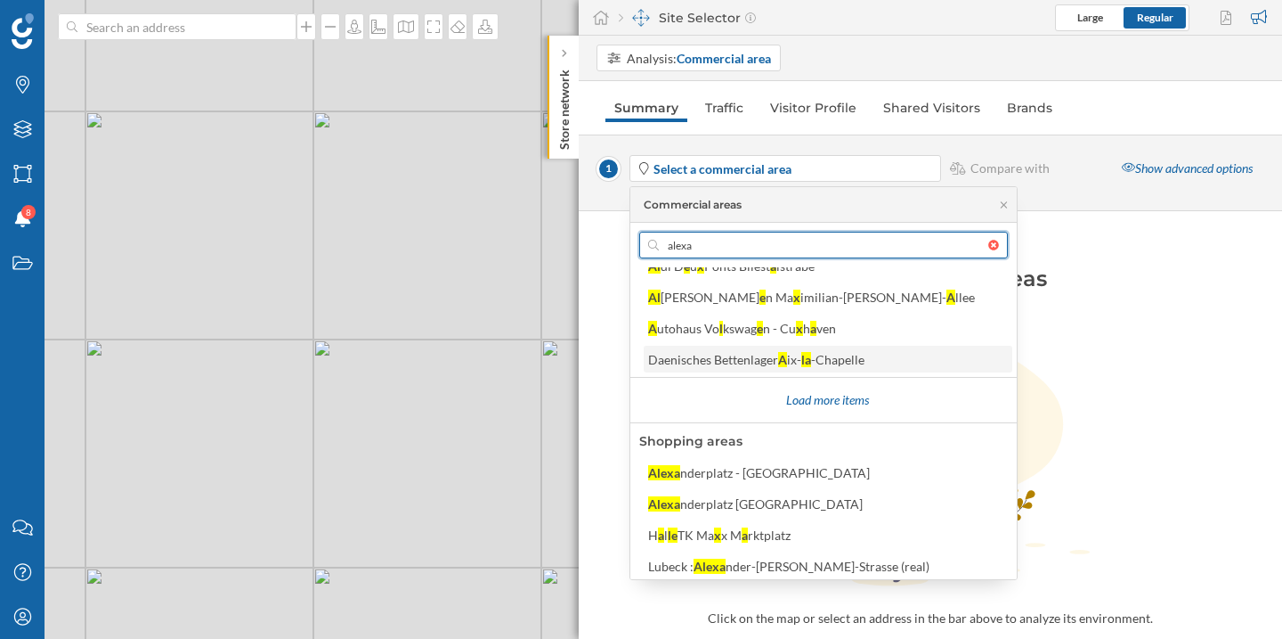
scroll to position [86, 0]
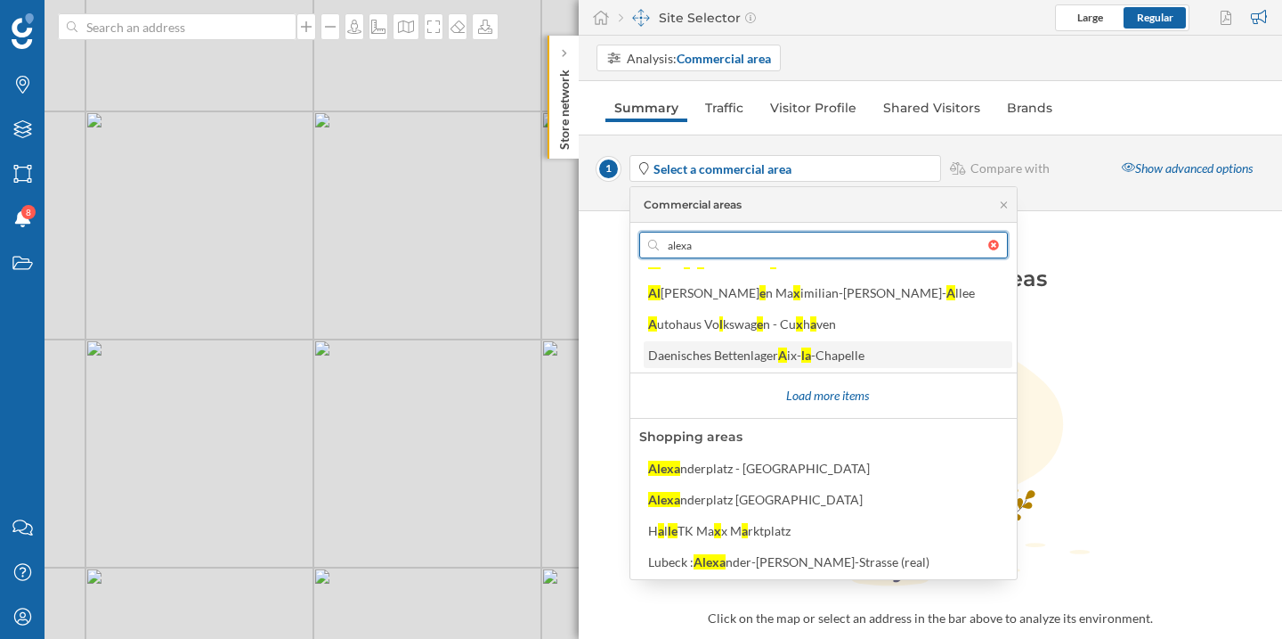
type input "[PERSON_NAME]"
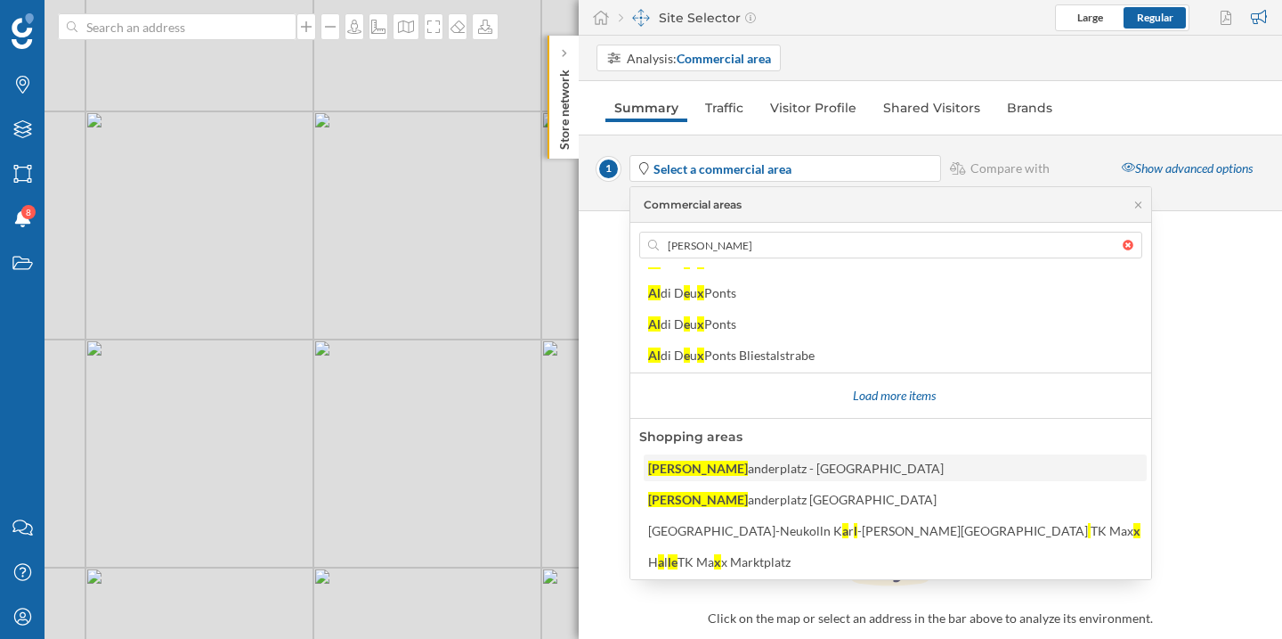
click at [755, 476] on div "Alex anderplatz - [GEOGRAPHIC_DATA]" at bounding box center [895, 467] width 503 height 27
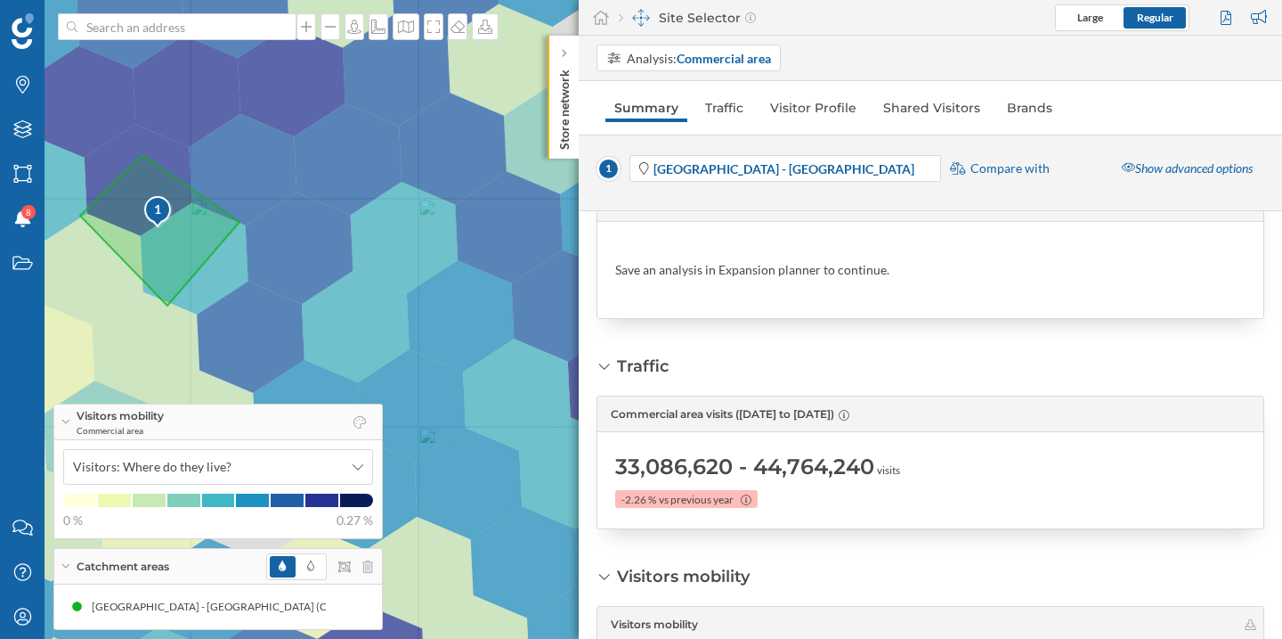
scroll to position [94, 0]
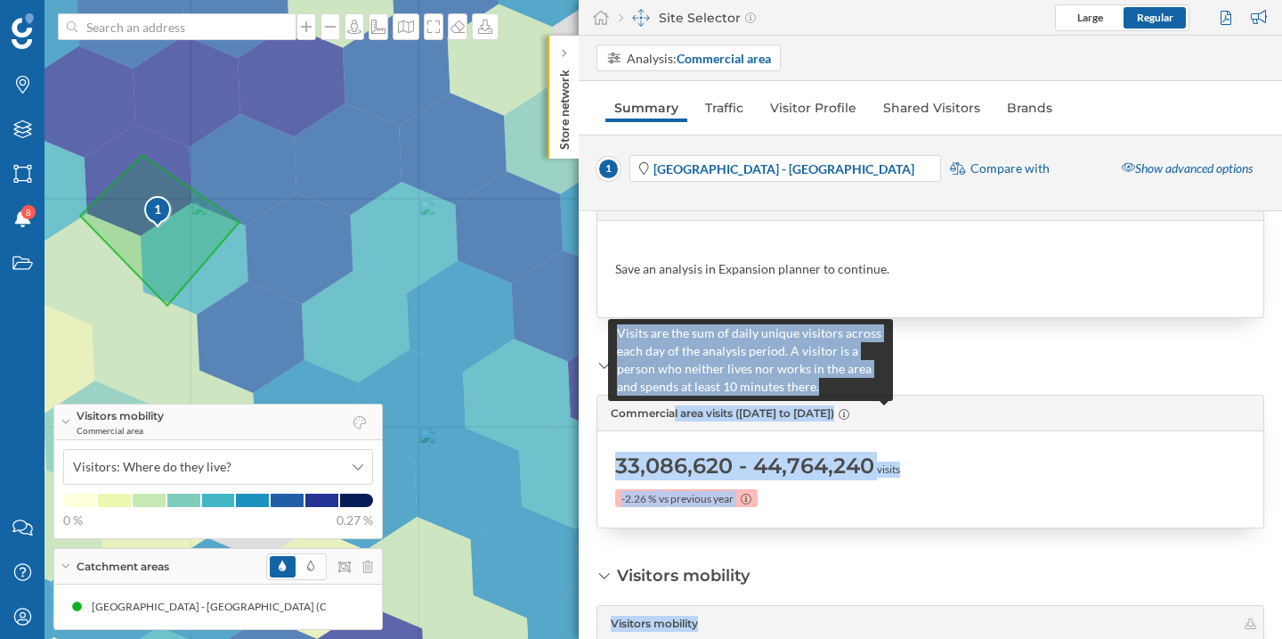
drag, startPoint x: 823, startPoint y: 384, endPoint x: 584, endPoint y: 337, distance: 243.3
click at [584, 337] on body "Brands Layers Areas Notifications 8 States Contact us Help Center My Profile Vi…" at bounding box center [641, 319] width 1282 height 639
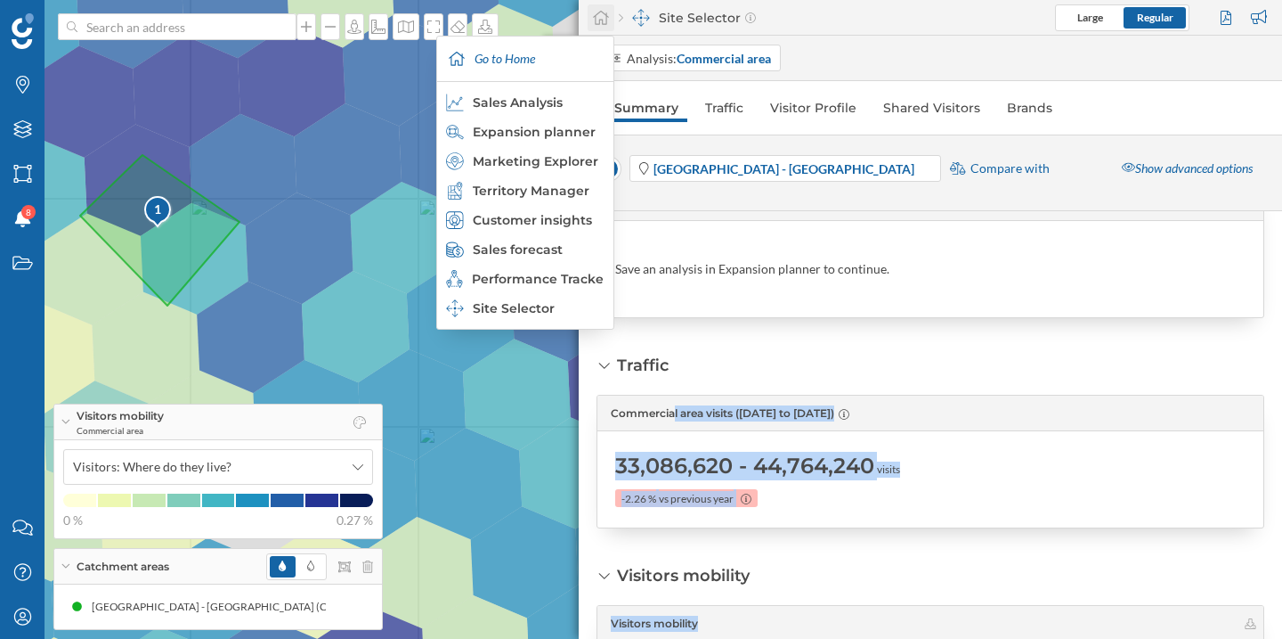
click at [603, 20] on icon at bounding box center [601, 18] width 18 height 16
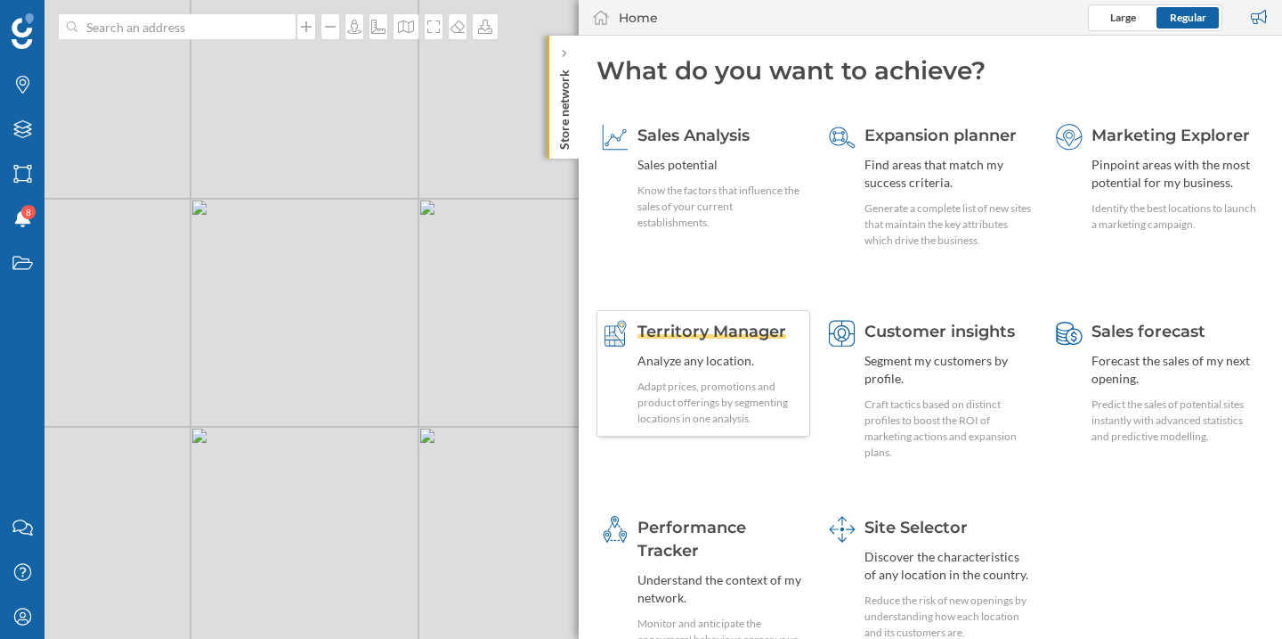
click at [745, 338] on span "Territory Manager" at bounding box center [712, 331] width 149 height 20
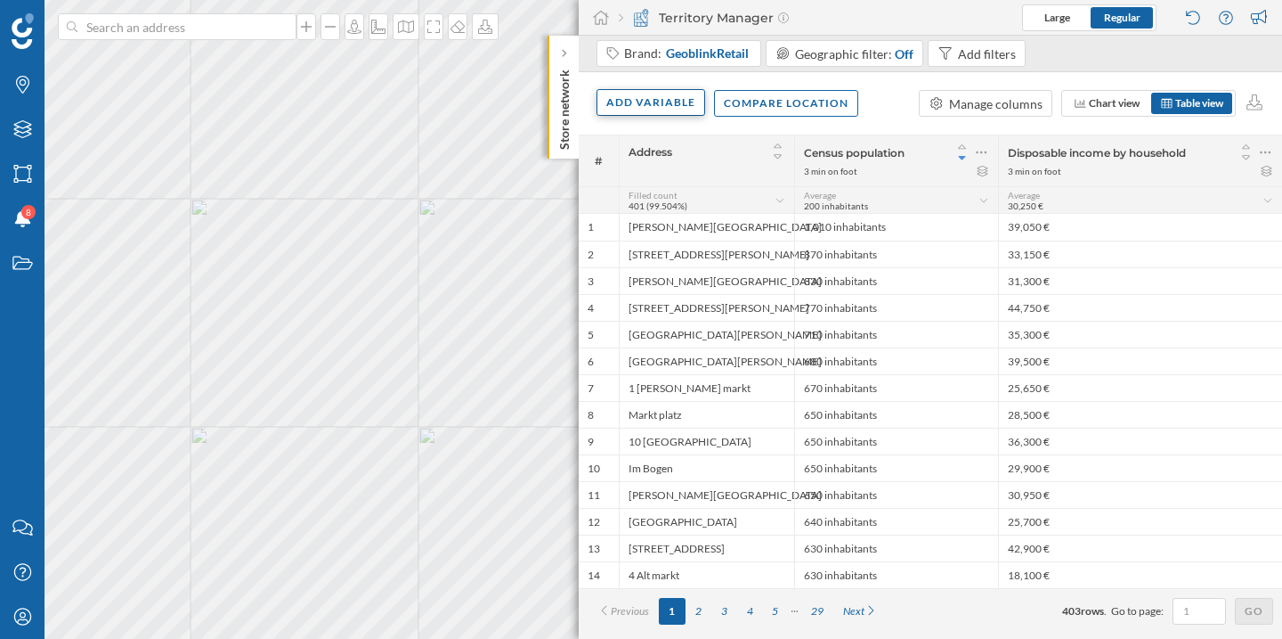
click at [674, 115] on div "Add variable" at bounding box center [651, 102] width 107 height 27
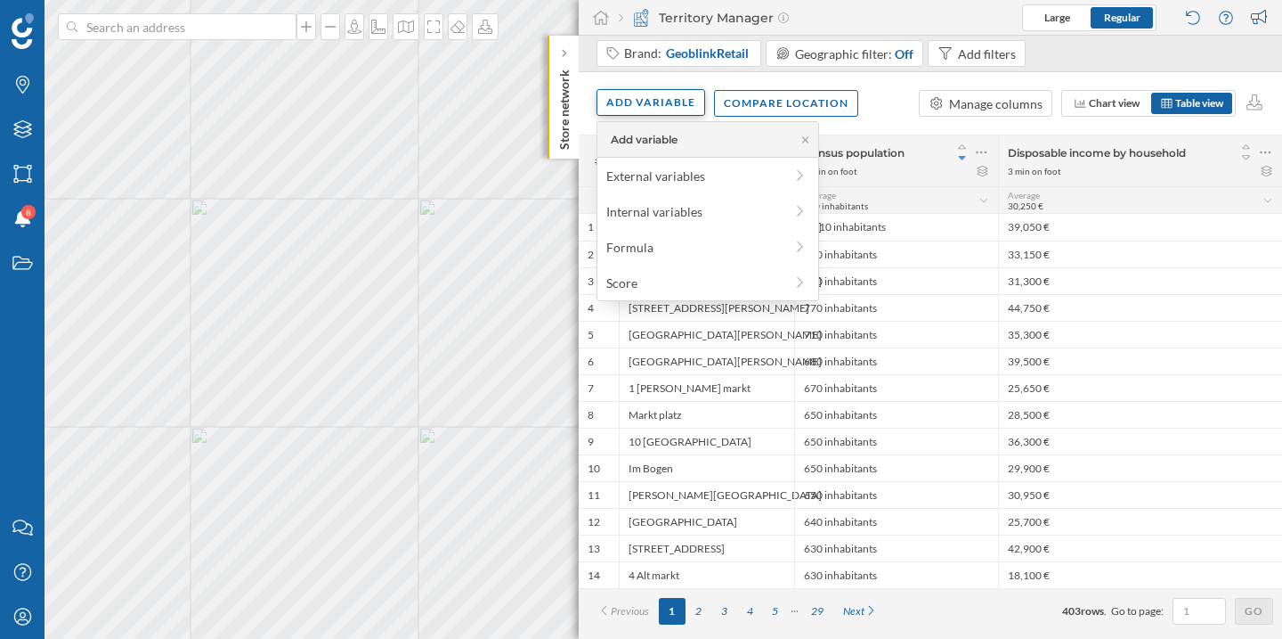
click at [679, 112] on div "Add variable" at bounding box center [651, 102] width 109 height 27
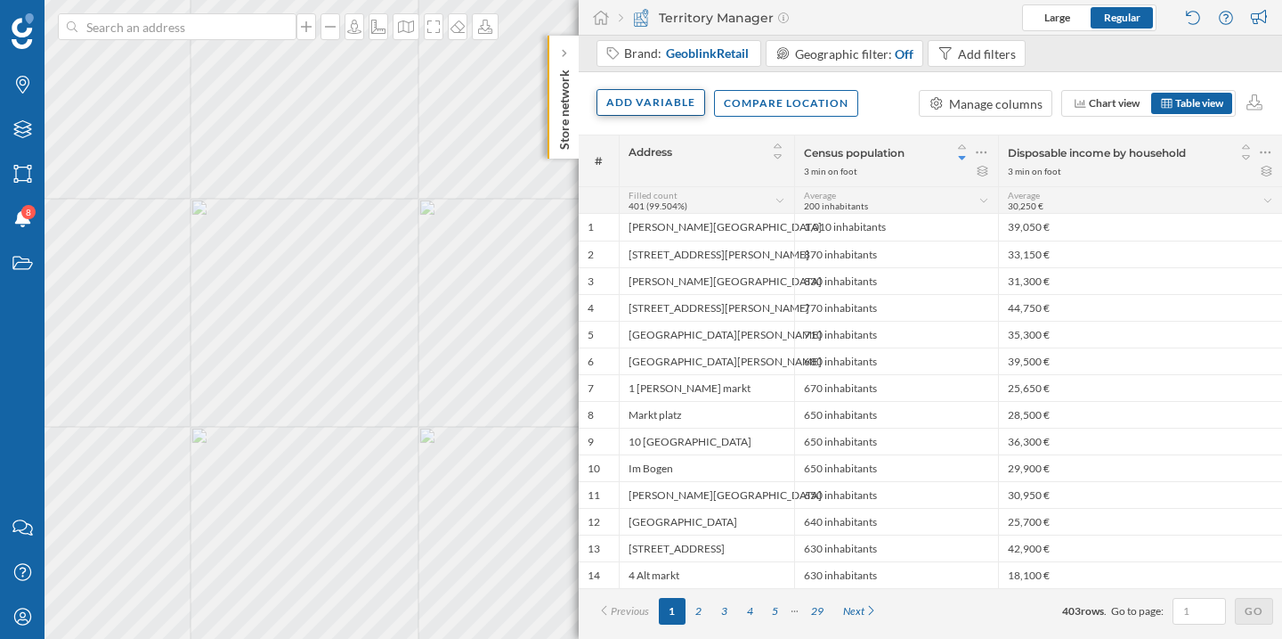
click at [679, 112] on div "Add variable" at bounding box center [651, 102] width 109 height 27
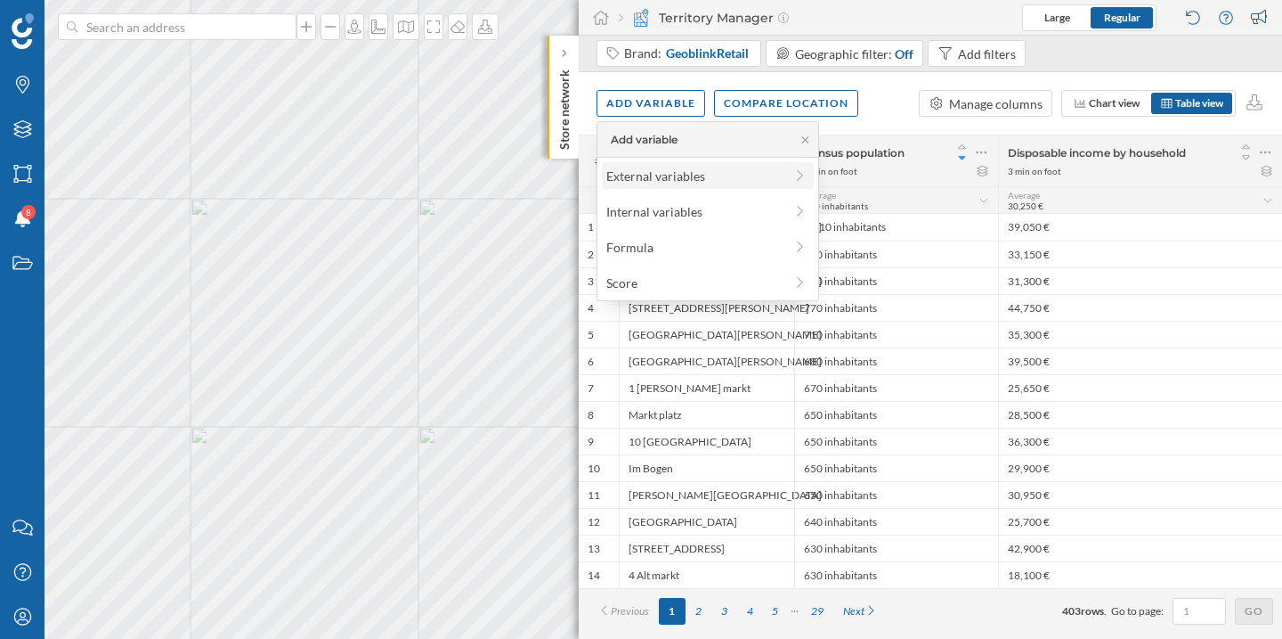
click at [661, 171] on div "External variables" at bounding box center [694, 176] width 177 height 19
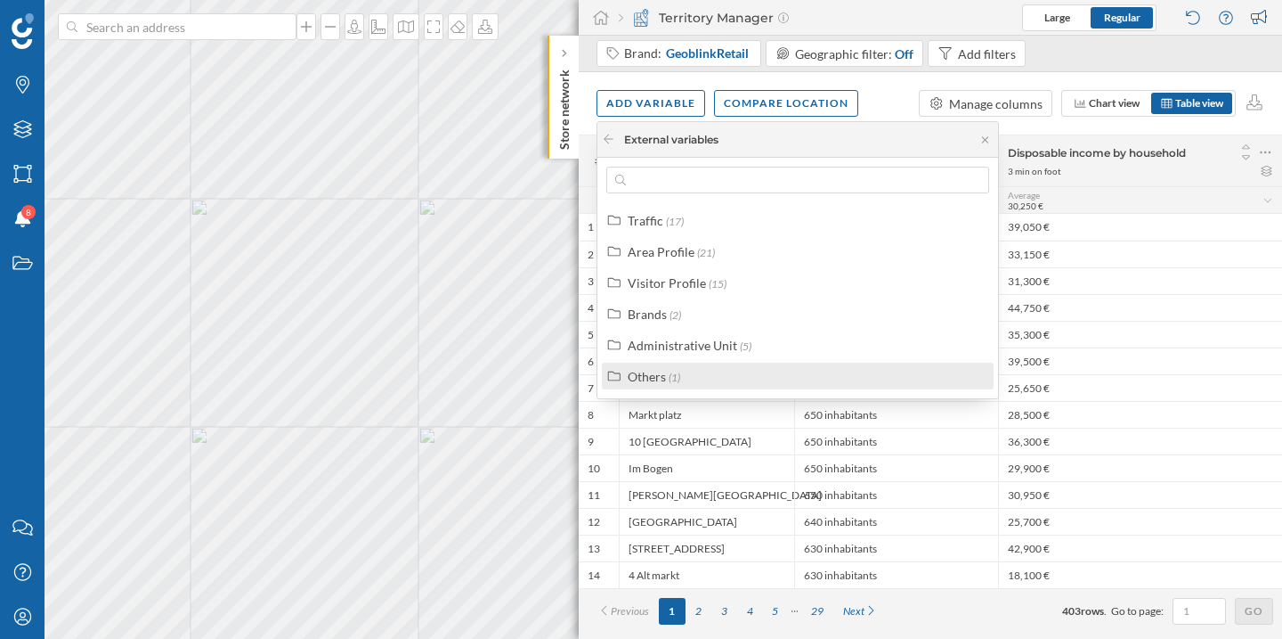
click at [687, 369] on div "Others (1)" at bounding box center [805, 376] width 355 height 19
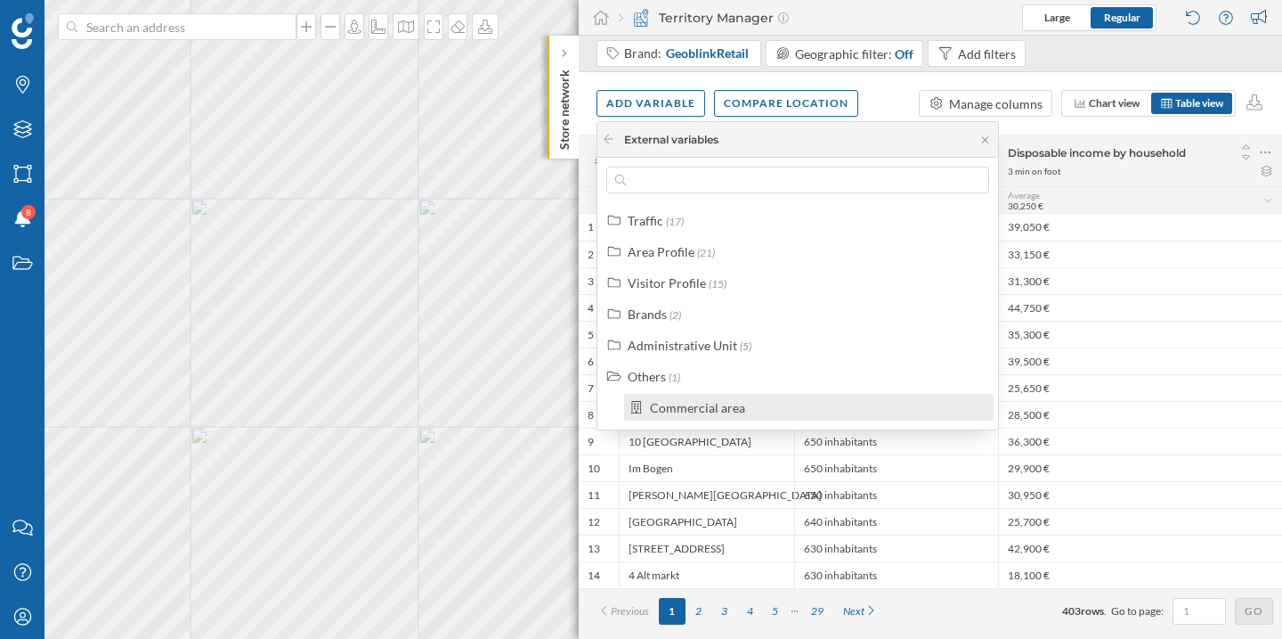
click at [680, 401] on div "Commercial area" at bounding box center [697, 407] width 95 height 15
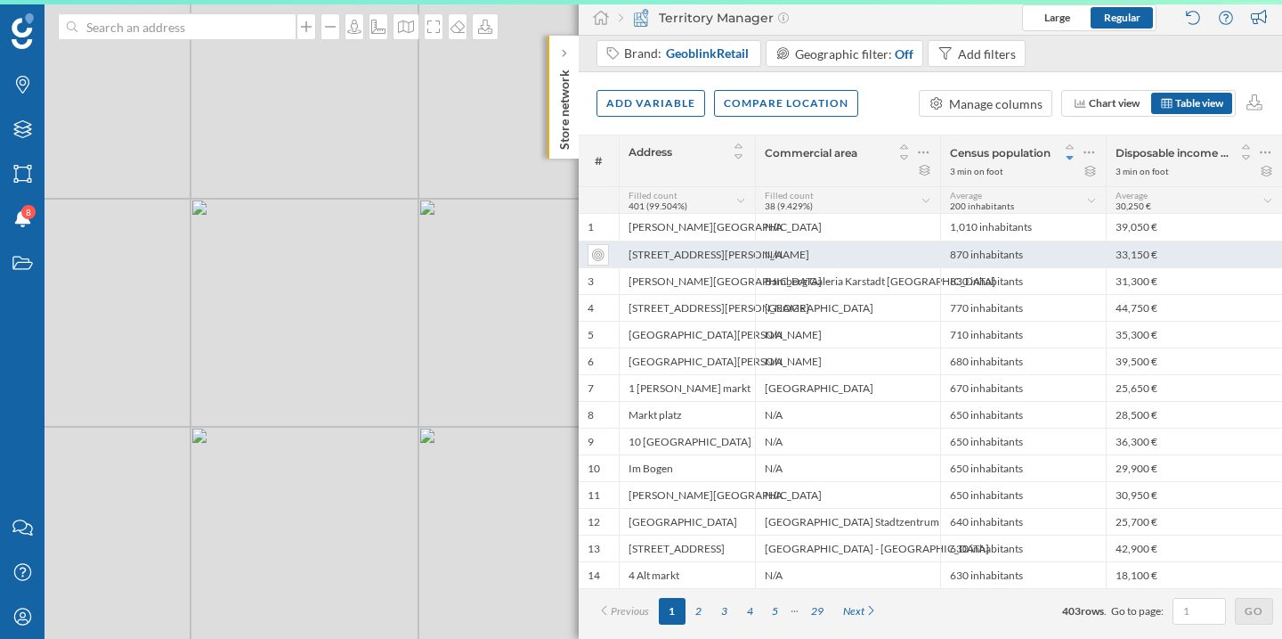
scroll to position [0, 0]
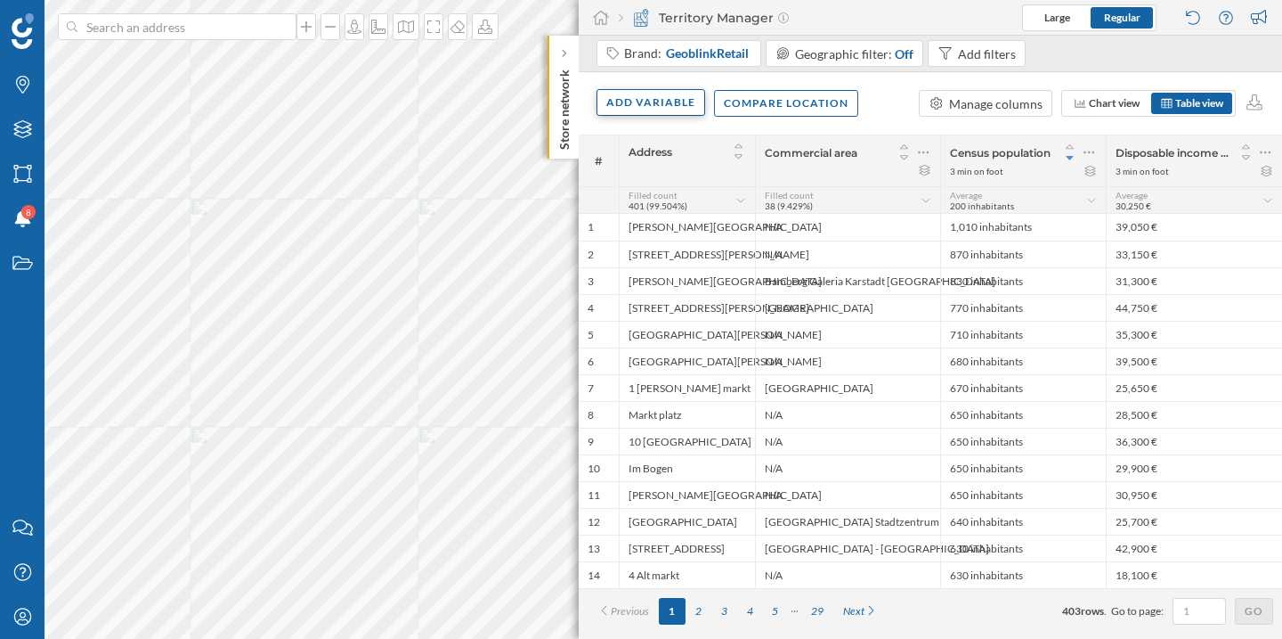
click at [626, 94] on div "Add variable" at bounding box center [651, 102] width 109 height 27
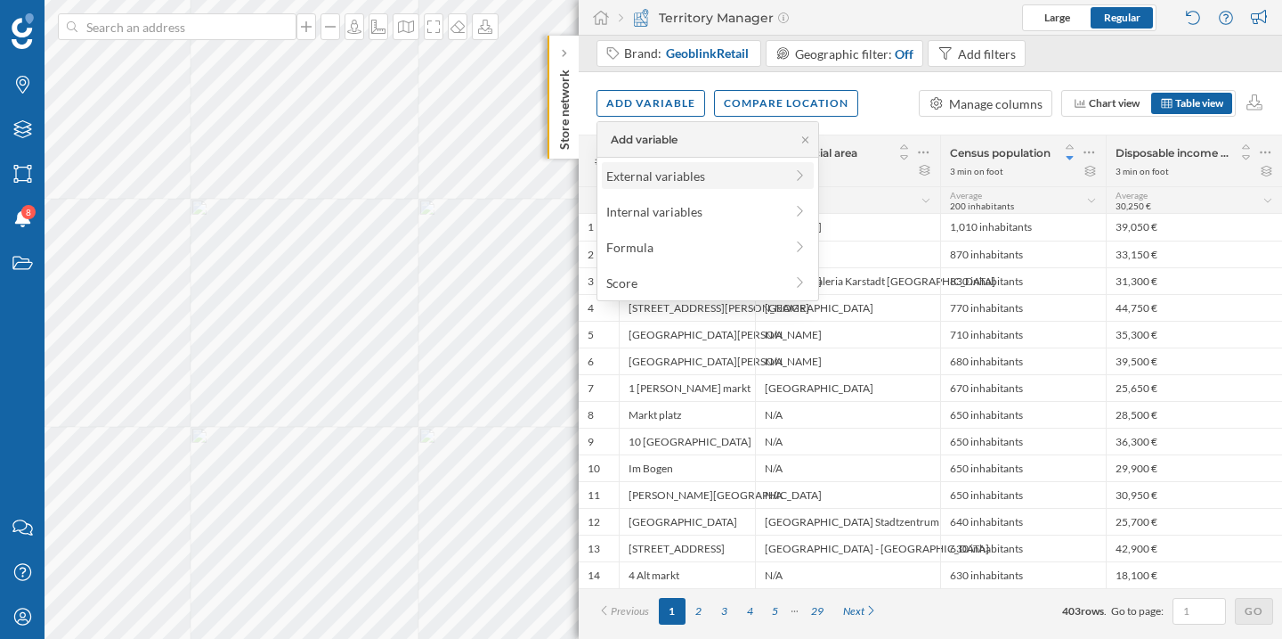
click at [669, 175] on div "External variables" at bounding box center [694, 176] width 177 height 19
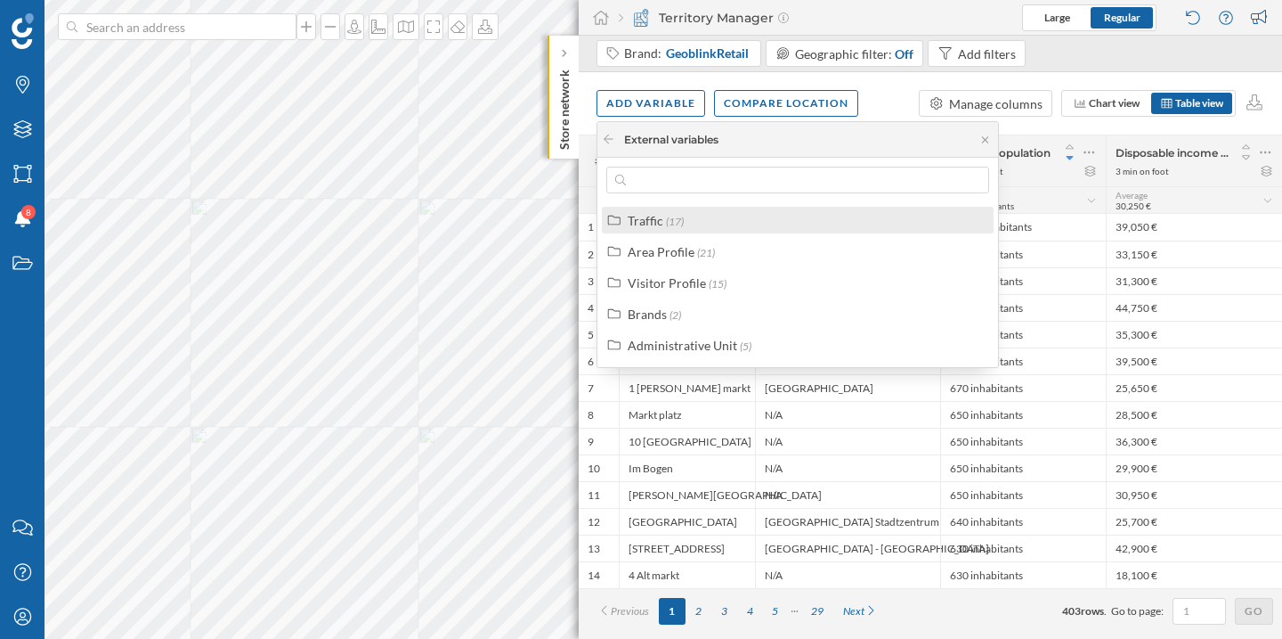
click at [654, 217] on div "Traffic" at bounding box center [646, 220] width 36 height 15
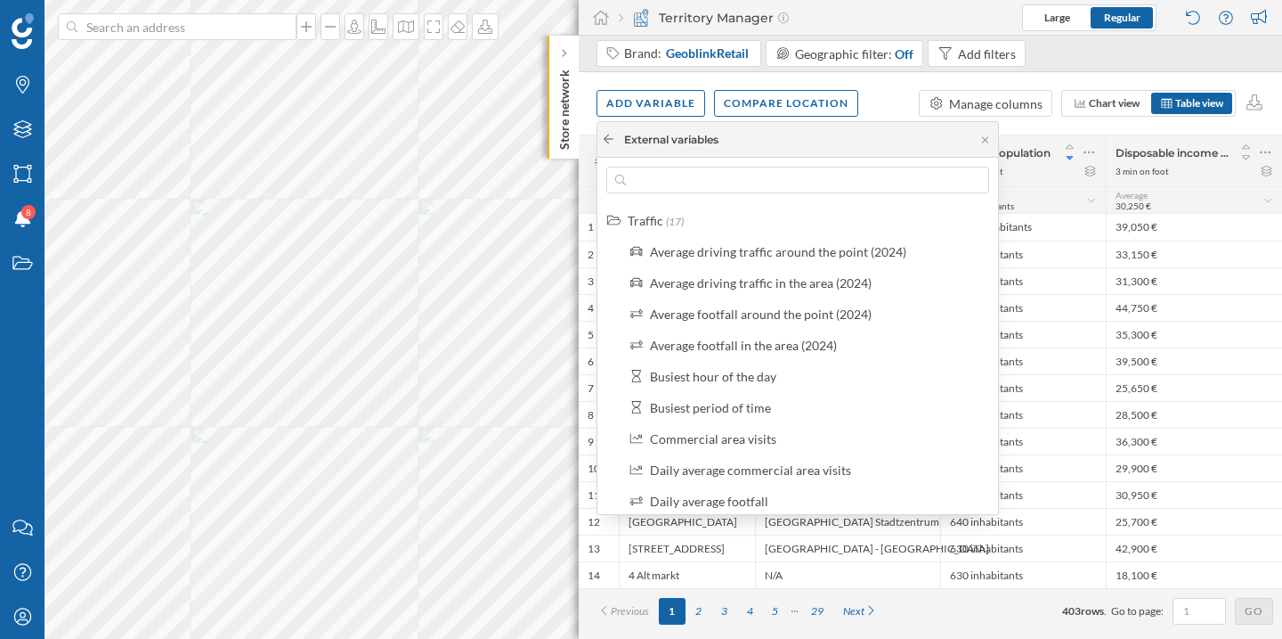
click at [612, 142] on icon at bounding box center [608, 139] width 13 height 11
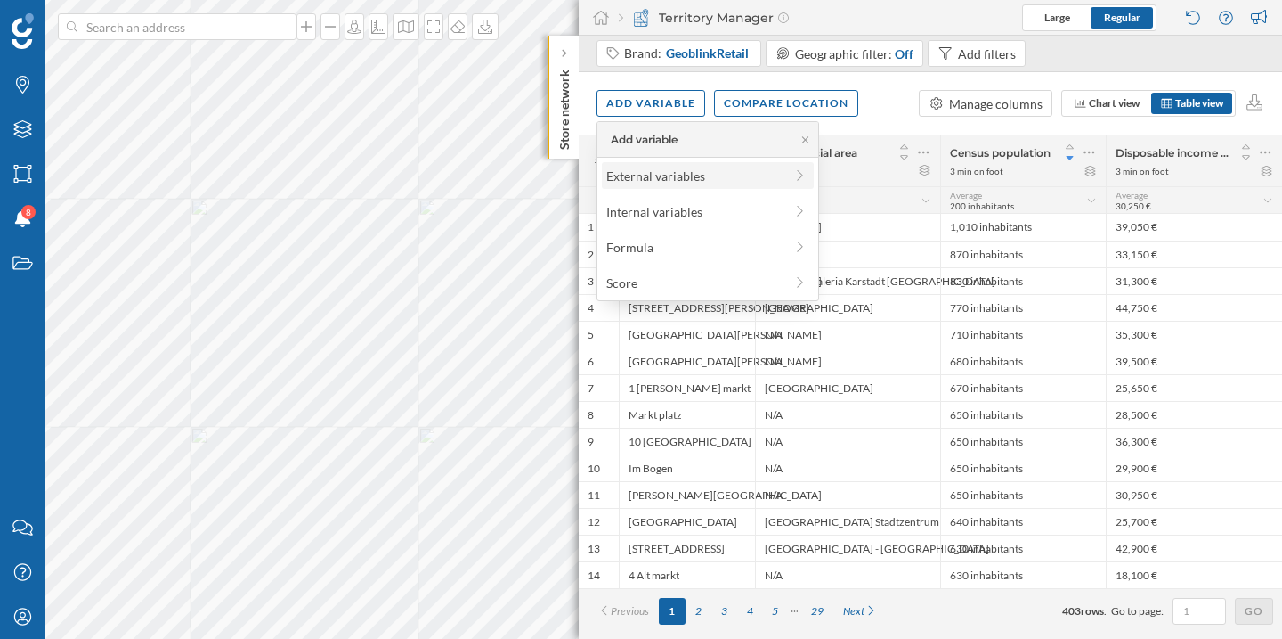
click at [663, 180] on div "External variables" at bounding box center [694, 176] width 177 height 19
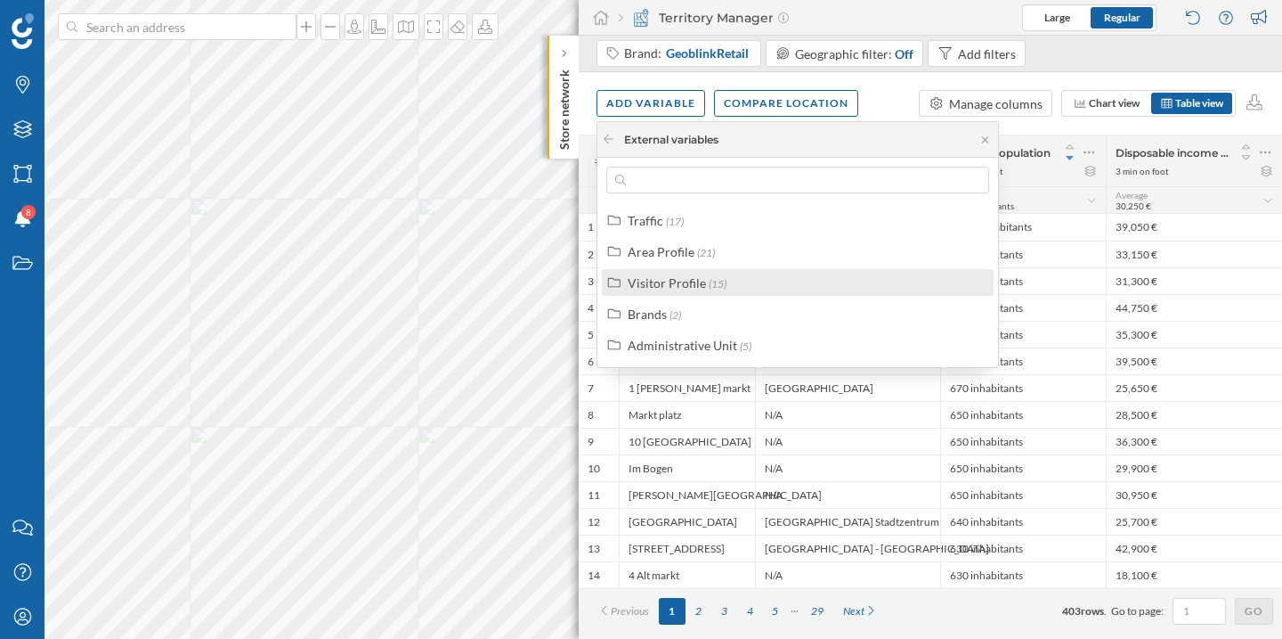
click at [678, 282] on div "Visitor Profile" at bounding box center [667, 282] width 78 height 15
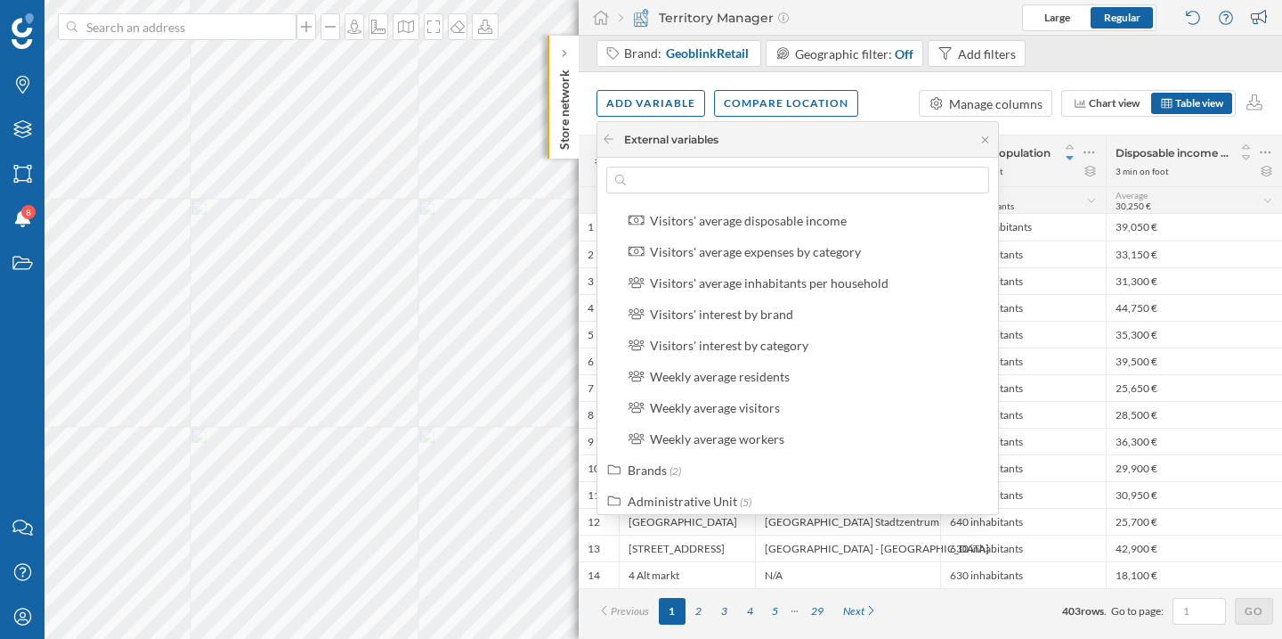
scroll to position [321, 0]
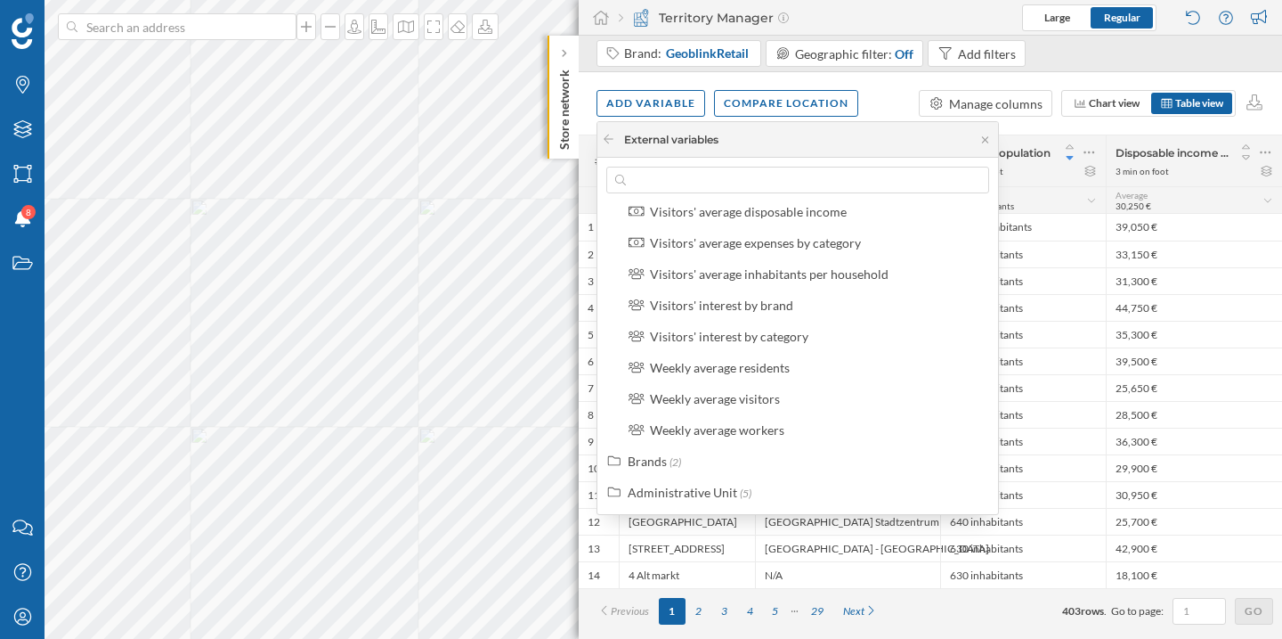
click at [891, 111] on div "Add variable Compare location Manage columns Chart view Table view" at bounding box center [931, 103] width 704 height 62
